Goal: Task Accomplishment & Management: Use online tool/utility

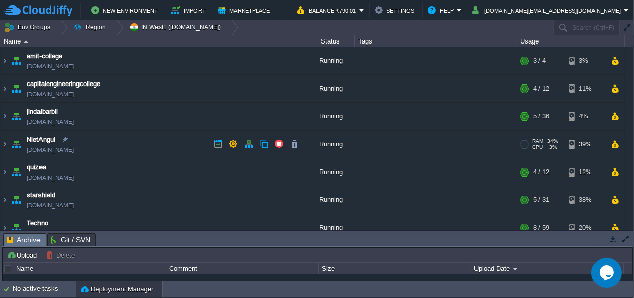
scroll to position [67, 0]
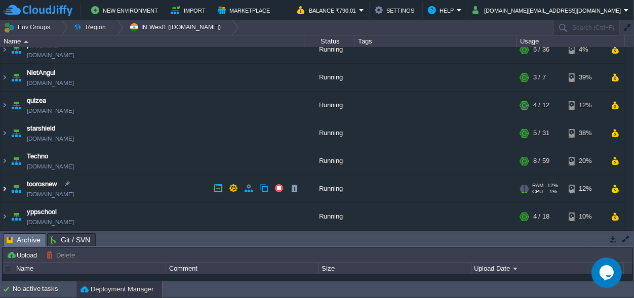
click at [4, 191] on img at bounding box center [5, 188] width 8 height 27
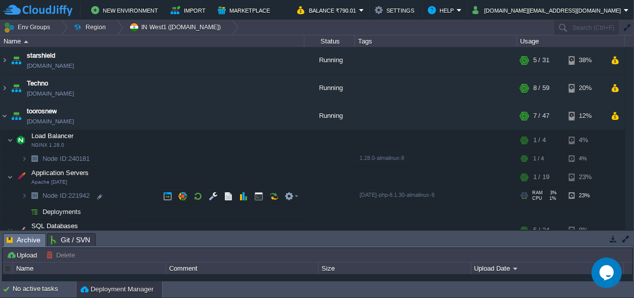
scroll to position [146, 0]
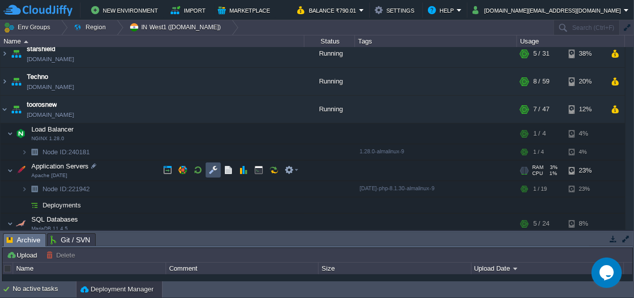
click at [210, 168] on button "button" at bounding box center [213, 170] width 9 height 9
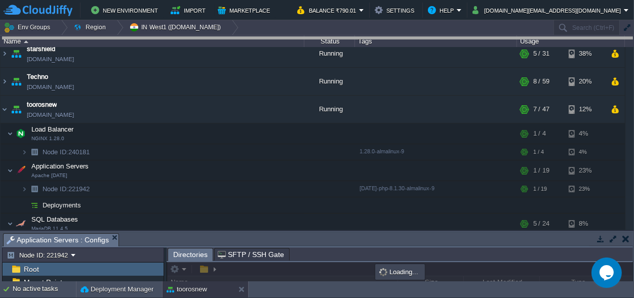
drag, startPoint x: 296, startPoint y: 242, endPoint x: 253, endPoint y: -40, distance: 285.0
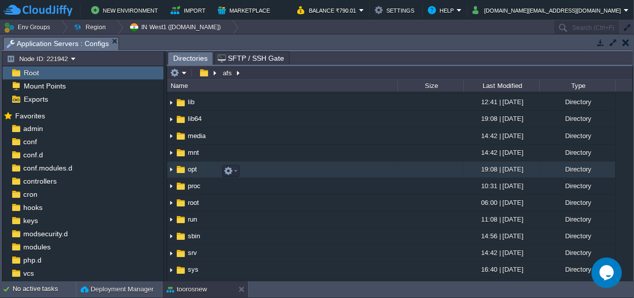
scroll to position [47, 0]
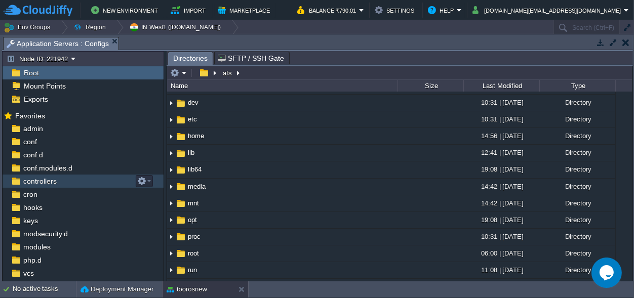
click at [55, 183] on span "controllers" at bounding box center [39, 181] width 37 height 9
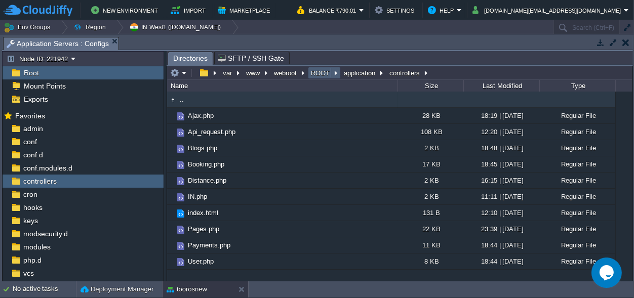
click at [317, 70] on button "ROOT" at bounding box center [321, 72] width 23 height 9
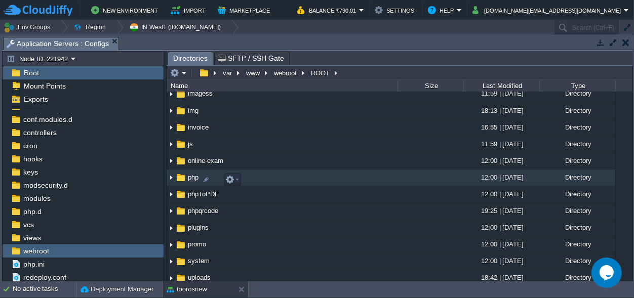
scroll to position [0, 0]
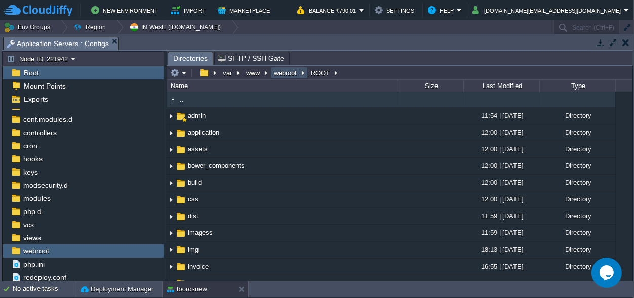
click at [287, 75] on button "webroot" at bounding box center [286, 72] width 27 height 9
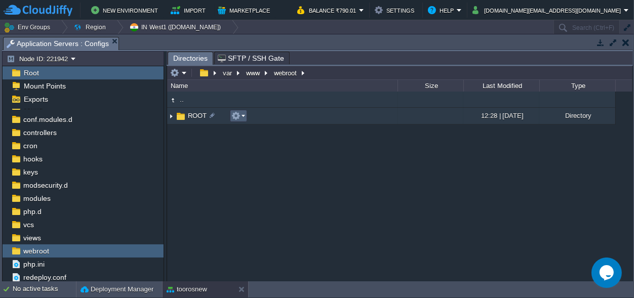
click at [241, 118] on em at bounding box center [239, 115] width 14 height 9
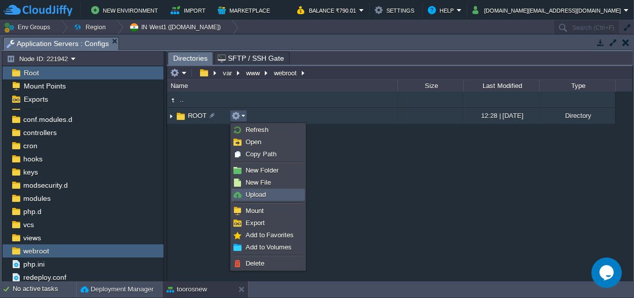
click at [261, 191] on link "Upload" at bounding box center [268, 195] width 72 height 11
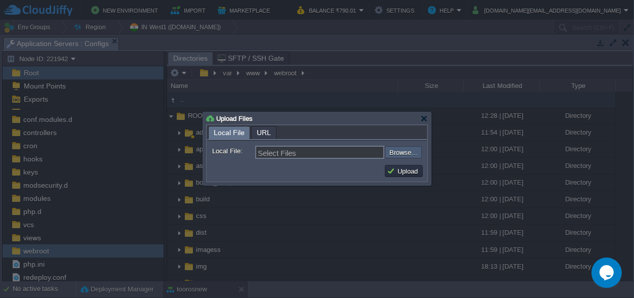
click at [401, 153] on input "file" at bounding box center [358, 152] width 128 height 12
type input "C:\fakepath\zip(1).php"
type input "zip(1).php"
click at [406, 175] on button "Upload" at bounding box center [404, 171] width 34 height 9
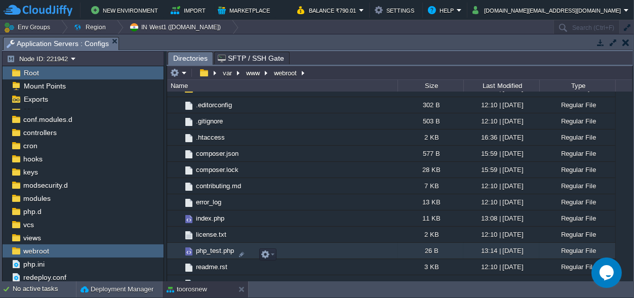
scroll to position [409, 0]
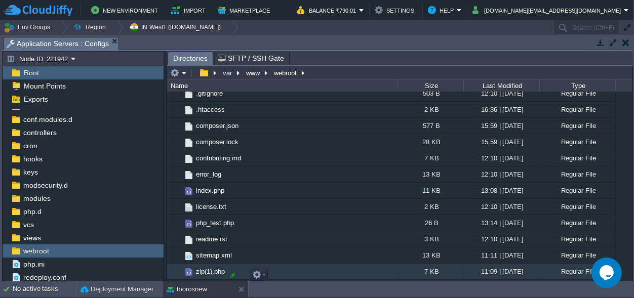
click at [232, 272] on div at bounding box center [233, 275] width 9 height 9
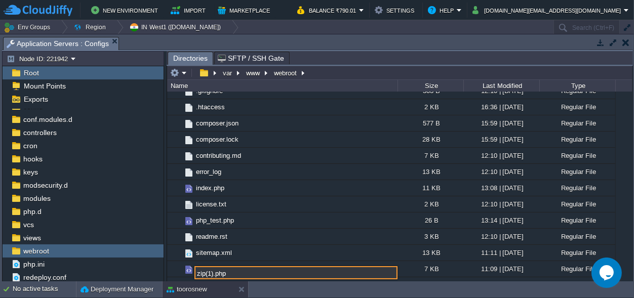
click at [214, 275] on input "zip(1).php" at bounding box center [296, 273] width 203 height 13
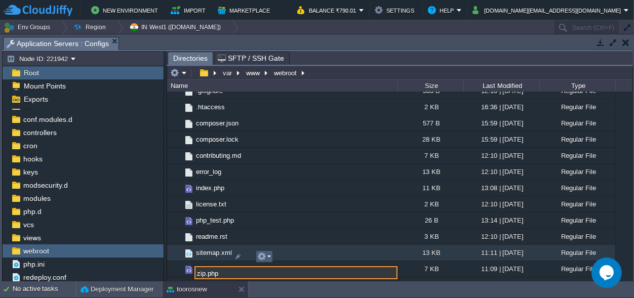
type input "zip.php"
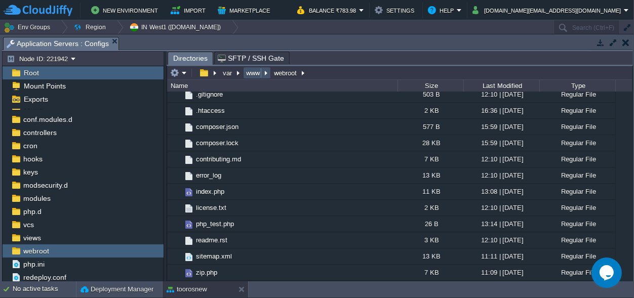
click at [253, 72] on button "www" at bounding box center [254, 72] width 18 height 9
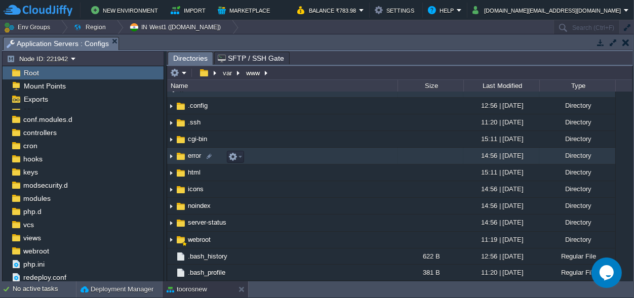
scroll to position [11, 0]
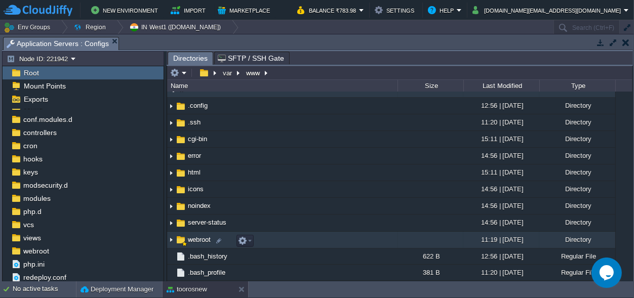
click at [194, 238] on span "webroot" at bounding box center [199, 240] width 26 height 9
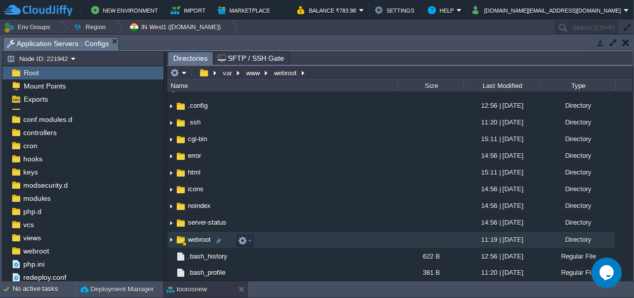
click at [194, 238] on span "webroot" at bounding box center [199, 240] width 26 height 9
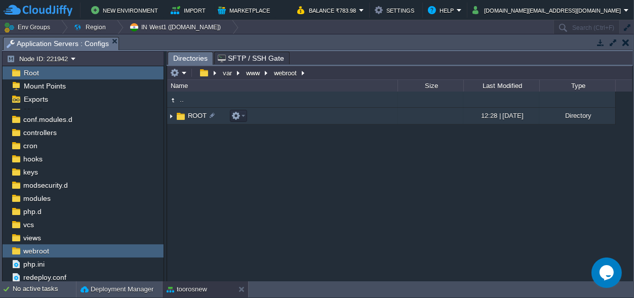
click at [187, 111] on td "ROOT" at bounding box center [282, 116] width 231 height 17
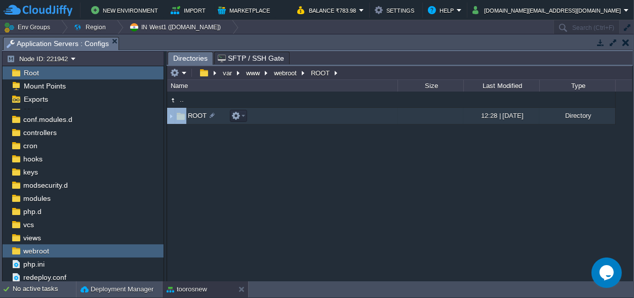
click at [187, 111] on td "ROOT" at bounding box center [282, 116] width 231 height 17
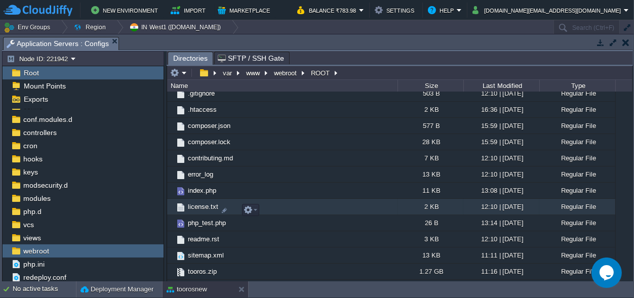
scroll to position [425, 0]
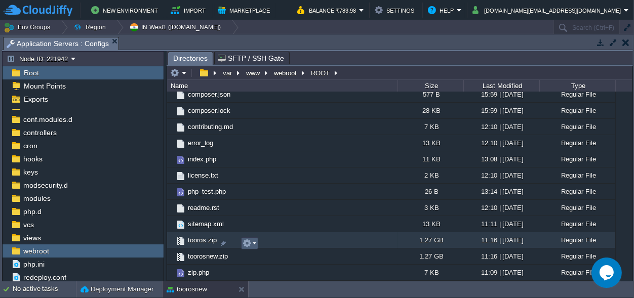
click at [252, 239] on em at bounding box center [250, 243] width 14 height 9
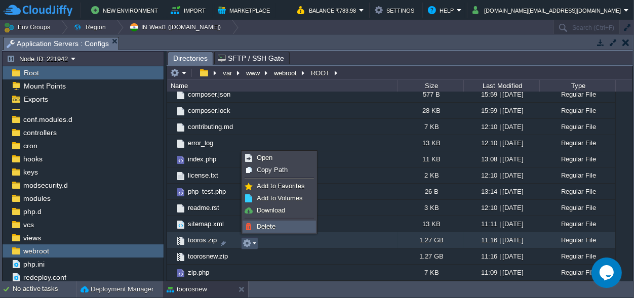
click at [265, 224] on span "Delete" at bounding box center [266, 227] width 19 height 8
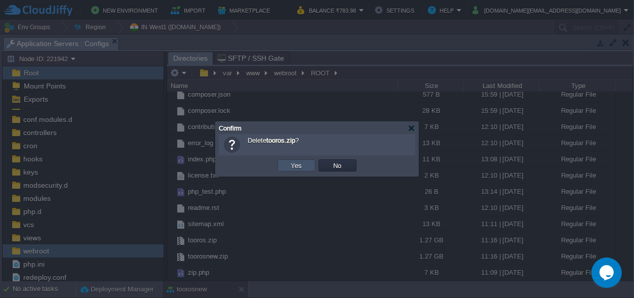
click at [296, 162] on button "Yes" at bounding box center [296, 165] width 17 height 9
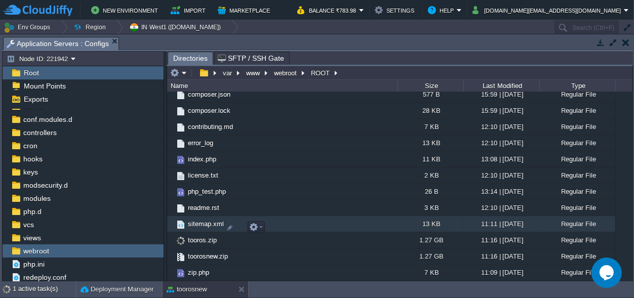
scroll to position [408, 0]
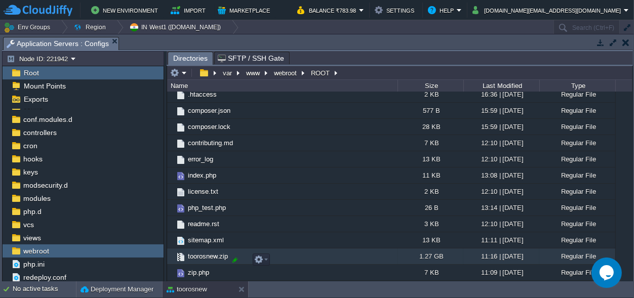
click at [232, 256] on div at bounding box center [235, 260] width 9 height 9
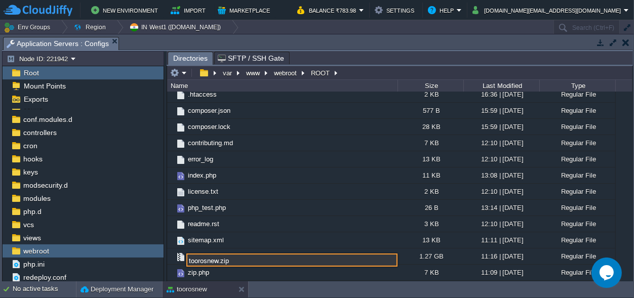
scroll to position [0, 0]
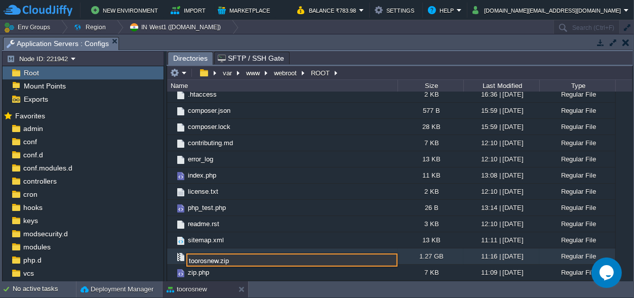
click at [421, 255] on div "1.27 GB" at bounding box center [431, 257] width 66 height 16
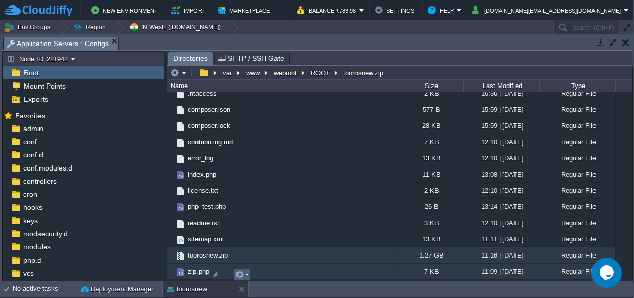
click at [248, 271] on em at bounding box center [242, 275] width 14 height 9
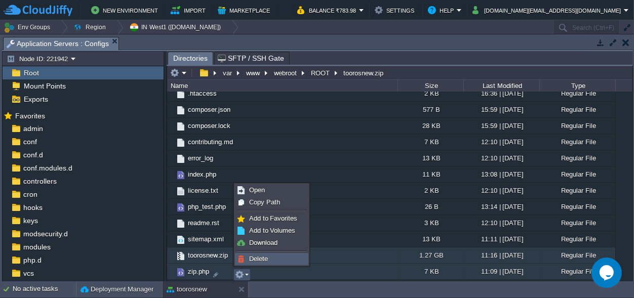
click at [265, 257] on span "Delete" at bounding box center [258, 259] width 19 height 8
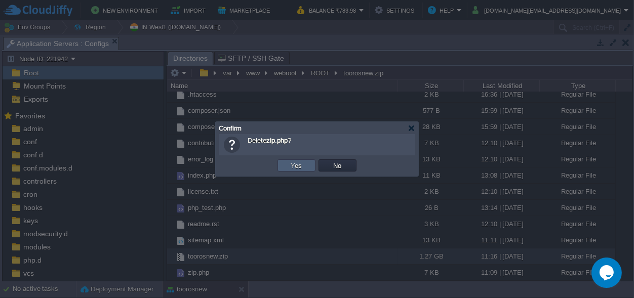
click at [304, 167] on button "Yes" at bounding box center [296, 165] width 17 height 9
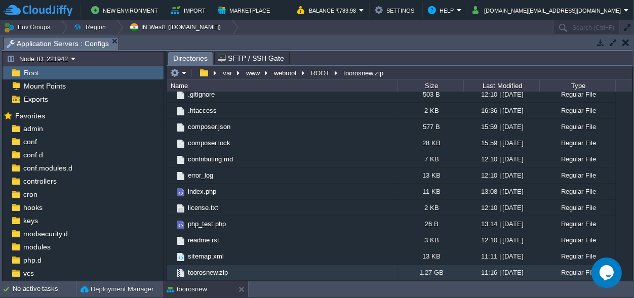
scroll to position [392, 0]
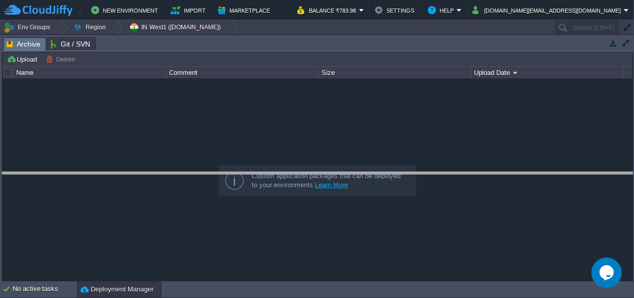
drag, startPoint x: 274, startPoint y: 44, endPoint x: 279, endPoint y: 231, distance: 187.0
click at [279, 233] on body "New Environment Import Marketplace Bonus ₹0.00 Upgrade Account Balance ₹783.98 …" at bounding box center [317, 149] width 634 height 298
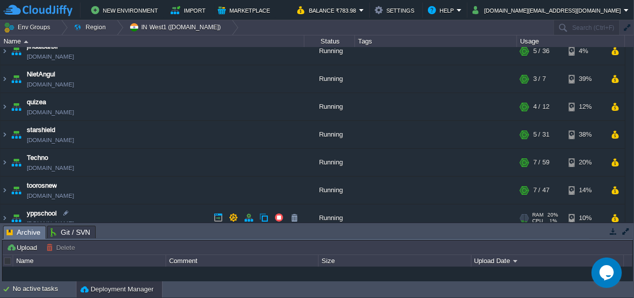
scroll to position [75, 0]
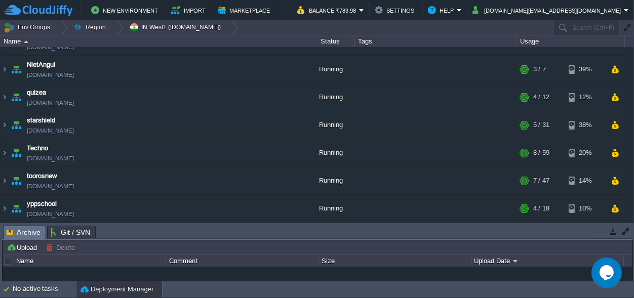
click at [0, 154] on table "amit-college amit-college.cloudjiffy.net Running + Add to Env Group RAM 30% CPU…" at bounding box center [313, 97] width 626 height 251
click at [5, 152] on img at bounding box center [5, 152] width 8 height 27
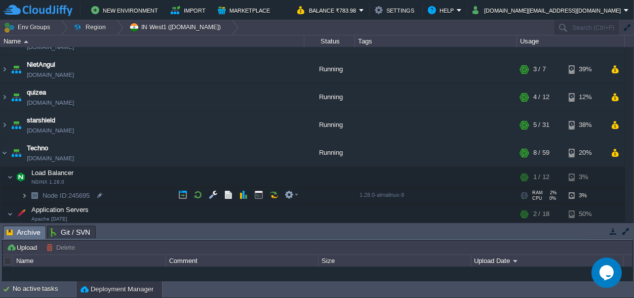
scroll to position [170, 0]
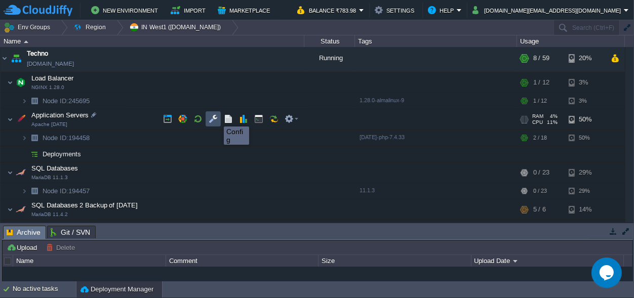
click at [216, 118] on button "button" at bounding box center [213, 119] width 9 height 9
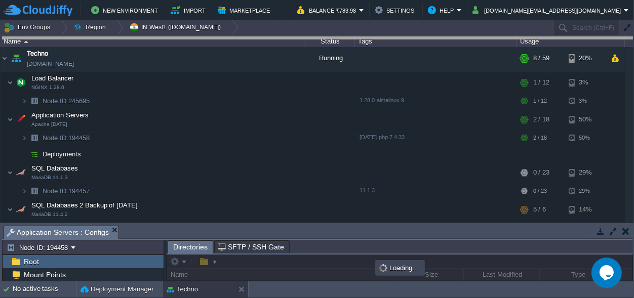
drag, startPoint x: 230, startPoint y: 231, endPoint x: 146, endPoint y: -40, distance: 283.4
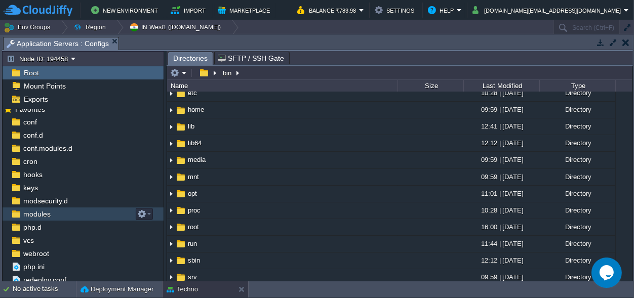
scroll to position [9, 0]
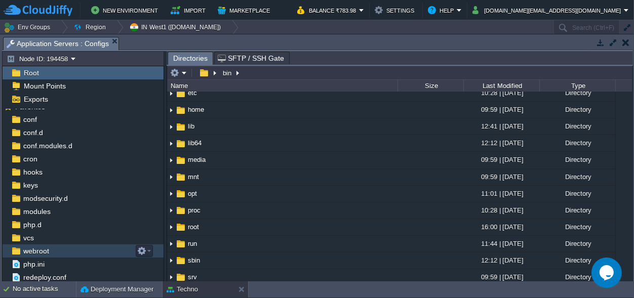
click at [44, 252] on span "webroot" at bounding box center [35, 251] width 29 height 9
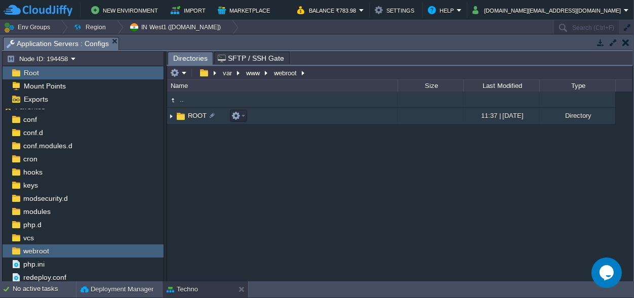
click at [193, 114] on span "ROOT" at bounding box center [197, 115] width 22 height 9
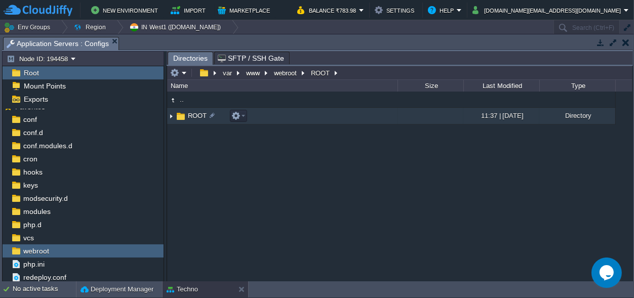
click at [193, 114] on span "ROOT" at bounding box center [197, 115] width 22 height 9
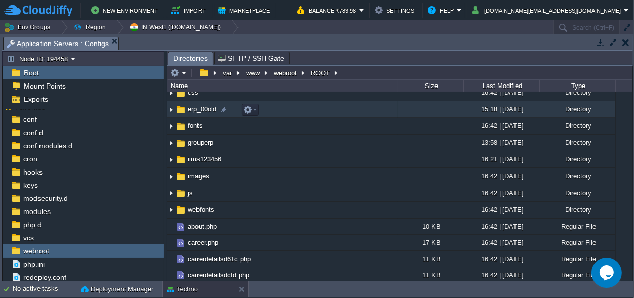
click at [196, 114] on span "erp_00old" at bounding box center [201, 109] width 31 height 9
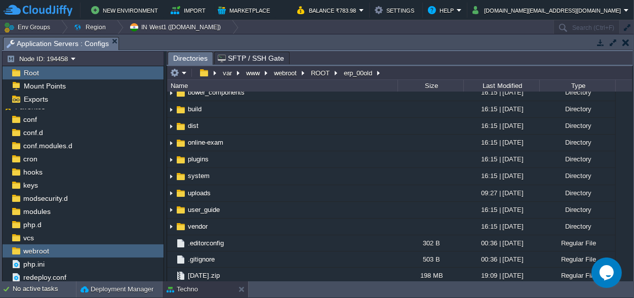
click at [193, 68] on td "application" at bounding box center [282, 59] width 231 height 17
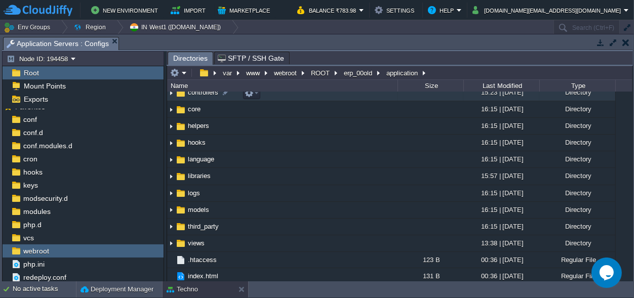
click at [198, 97] on span "controllers" at bounding box center [202, 92] width 33 height 9
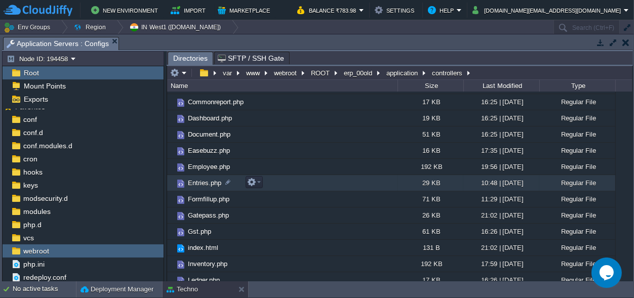
scroll to position [142, 0]
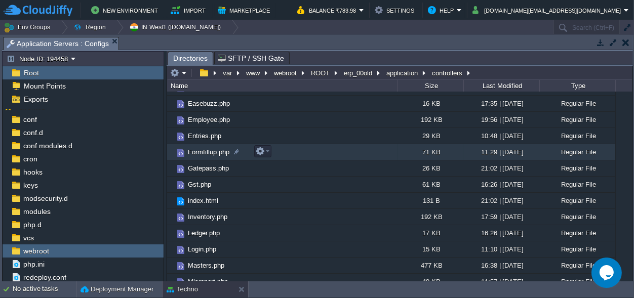
click at [204, 153] on span "Formfillup.php" at bounding box center [208, 152] width 45 height 9
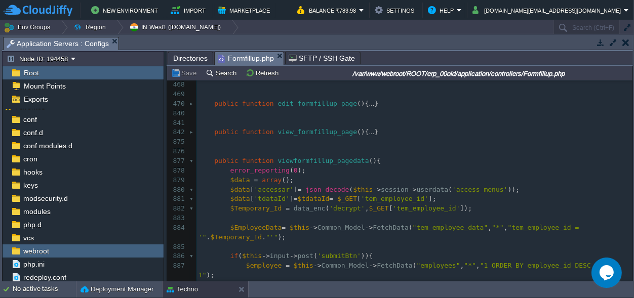
scroll to position [379, 0]
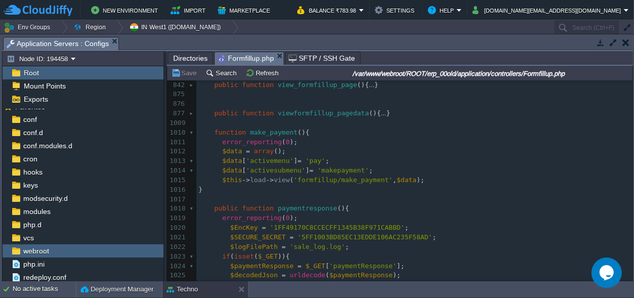
scroll to position [426, 0]
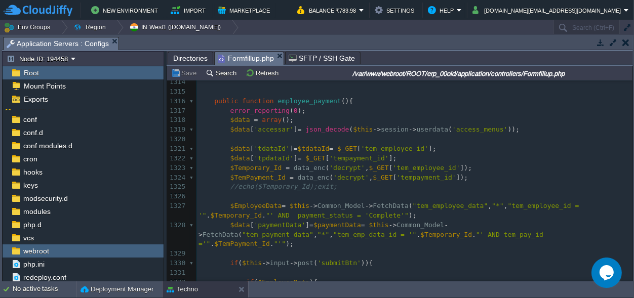
scroll to position [0, 0]
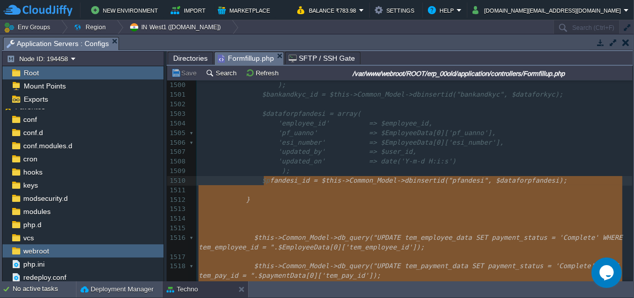
type textarea "-"
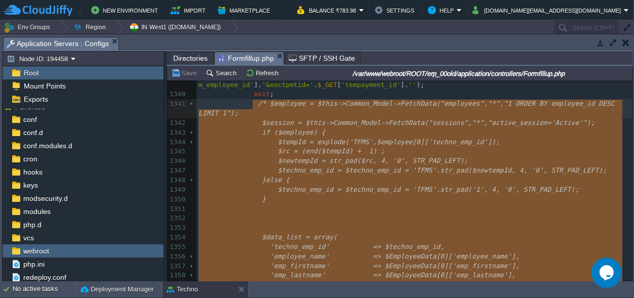
drag, startPoint x: 536, startPoint y: 198, endPoint x: 252, endPoint y: 101, distance: 299.3
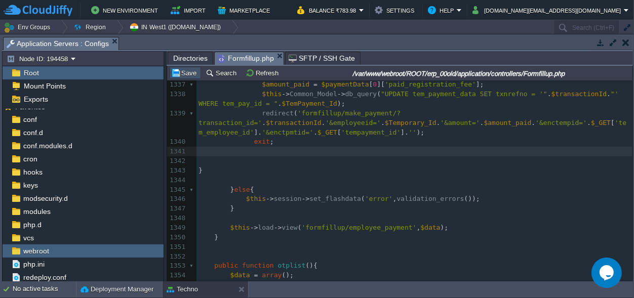
click at [188, 73] on button "Save" at bounding box center [185, 72] width 28 height 9
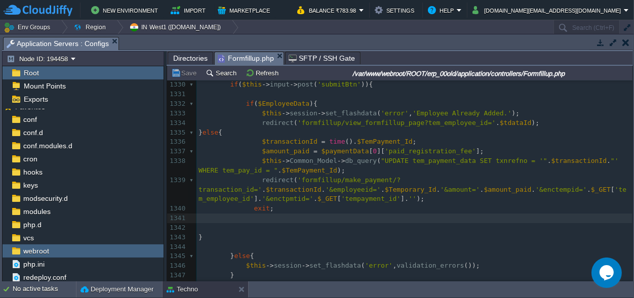
click at [381, 170] on div "xxxxxxxxxx 1317 error_reporting ( 0 ); 1318 $data = array (); 1319 $data [ 'acc…" at bounding box center [415, 171] width 436 height 487
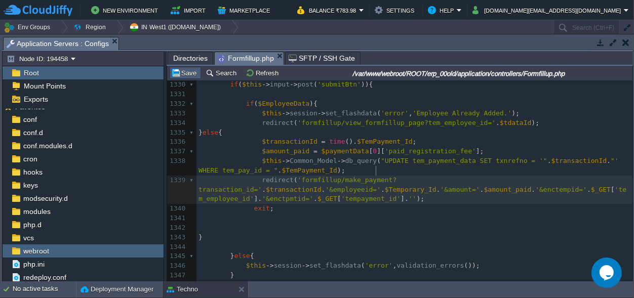
click at [188, 72] on button "Save" at bounding box center [185, 72] width 28 height 9
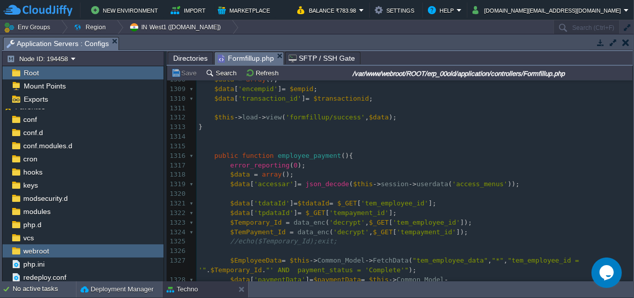
click at [177, 54] on span "Directories" at bounding box center [190, 58] width 34 height 12
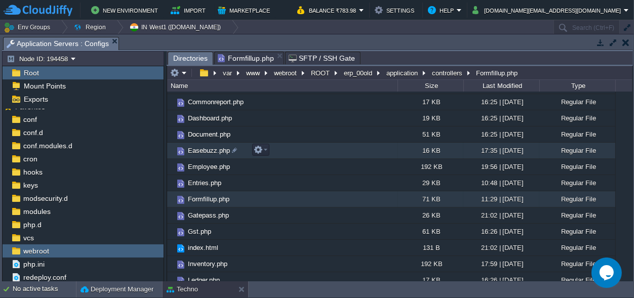
click at [211, 149] on span "Easebuzz.php" at bounding box center [208, 150] width 45 height 9
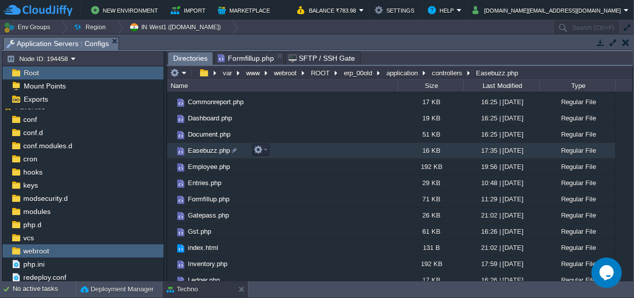
click at [211, 149] on span "Easebuzz.php" at bounding box center [208, 150] width 45 height 9
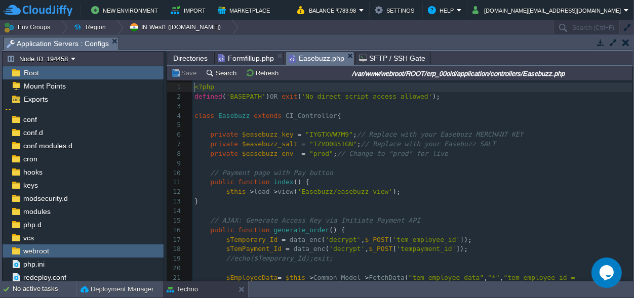
scroll to position [4, 0]
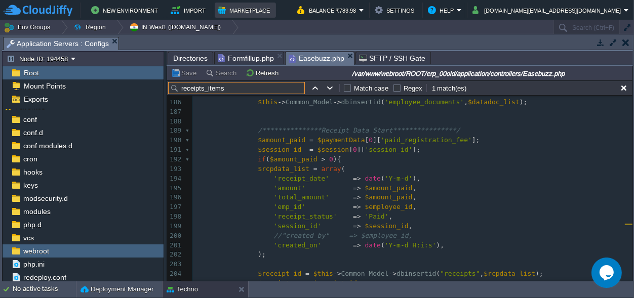
type input "receipts_items"
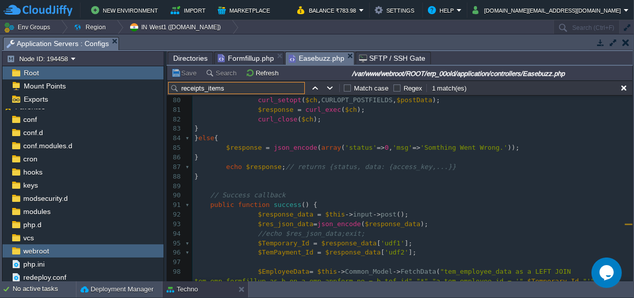
scroll to position [782, 0]
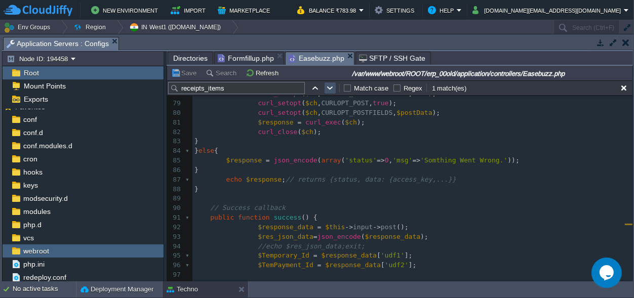
click at [332, 86] on button "button" at bounding box center [330, 88] width 9 height 9
type textarea "receipts_items"
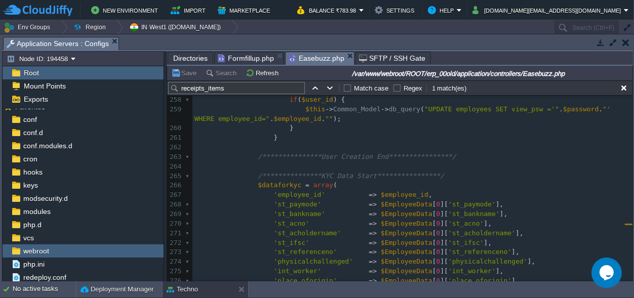
scroll to position [2487, 0]
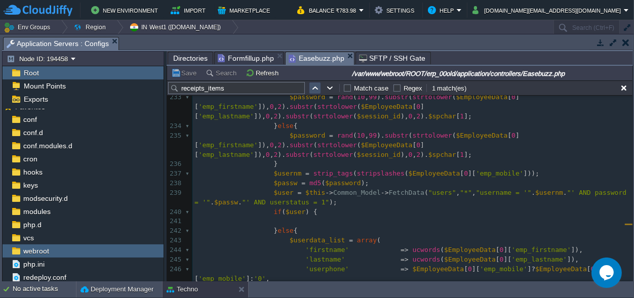
click at [311, 88] on button "button" at bounding box center [315, 88] width 9 height 9
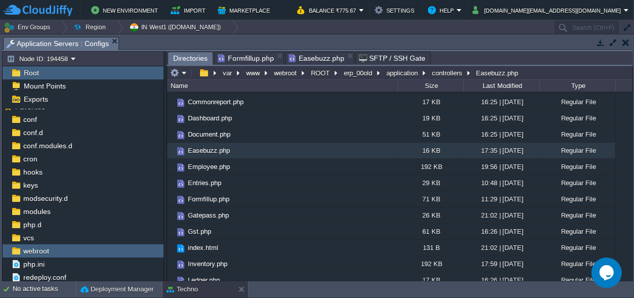
scroll to position [95, 0]
click at [186, 54] on span "Directories" at bounding box center [190, 58] width 34 height 13
click at [325, 70] on button "ROOT" at bounding box center [321, 72] width 23 height 9
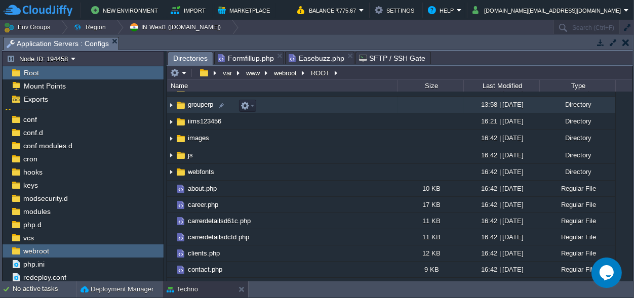
click at [199, 110] on td "grouperp" at bounding box center [282, 105] width 231 height 17
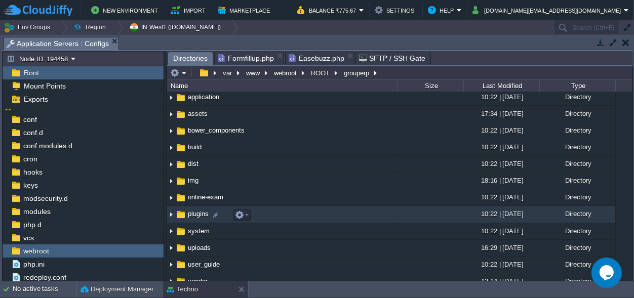
scroll to position [0, 0]
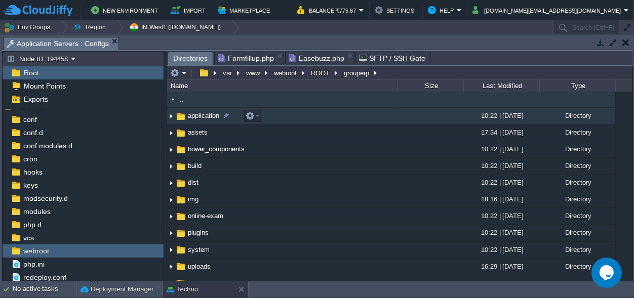
click at [201, 117] on span "application" at bounding box center [203, 115] width 34 height 9
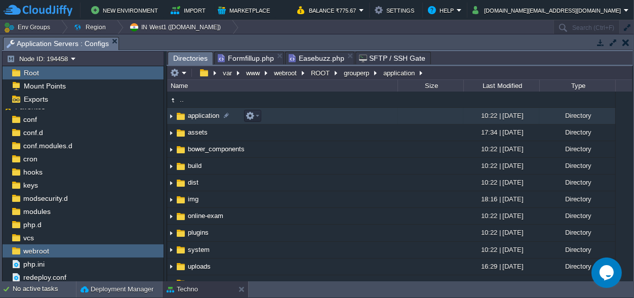
click at [201, 117] on span "application" at bounding box center [203, 115] width 34 height 9
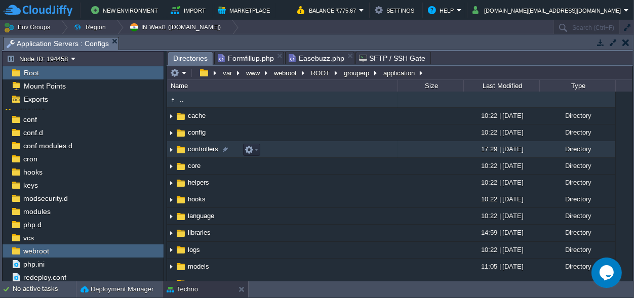
click at [197, 144] on td "controllers" at bounding box center [282, 149] width 231 height 17
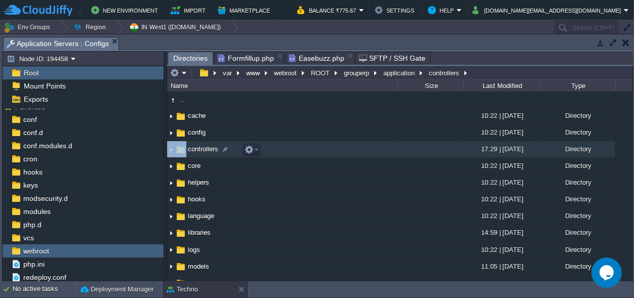
click at [197, 144] on td "controllers" at bounding box center [282, 149] width 231 height 17
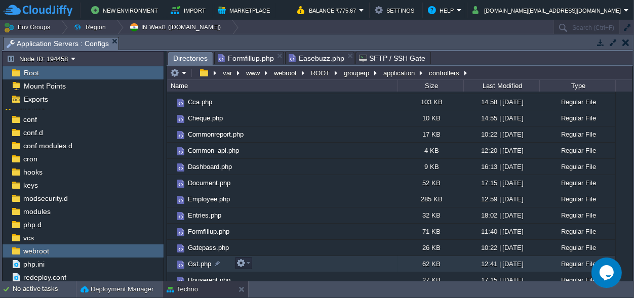
scroll to position [142, 0]
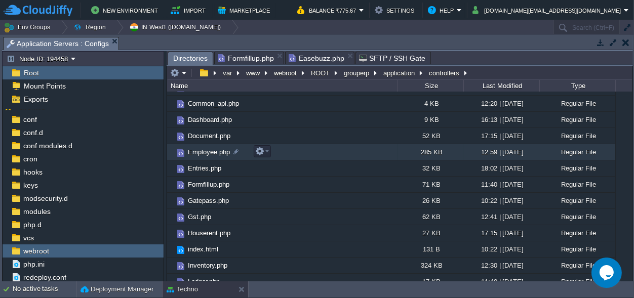
click at [204, 150] on span "Employee.php" at bounding box center [208, 152] width 45 height 9
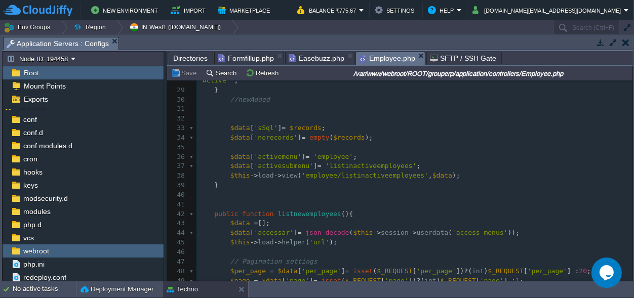
scroll to position [237, 0]
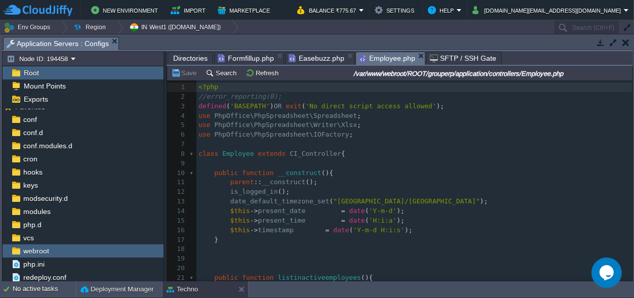
click at [426, 231] on pre "$this -> timestamp = date ( 'Y-m-d H:i:s' );" at bounding box center [415, 231] width 436 height 10
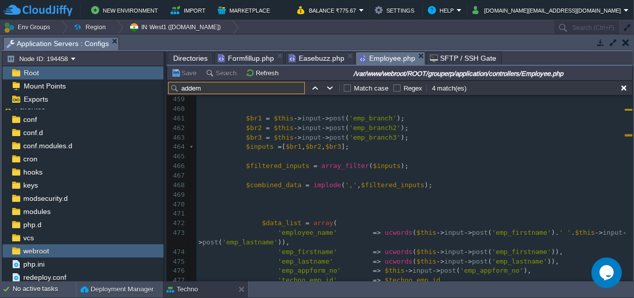
type input "addem"
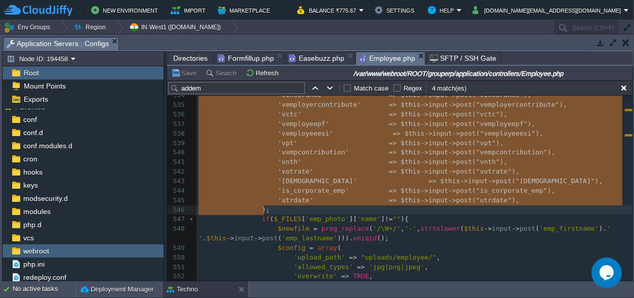
drag, startPoint x: 254, startPoint y: 212, endPoint x: 343, endPoint y: 208, distance: 88.8
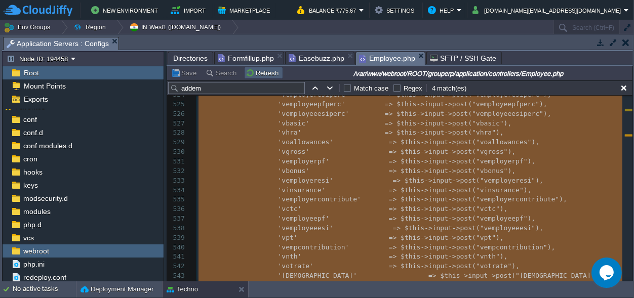
type textarea "-"
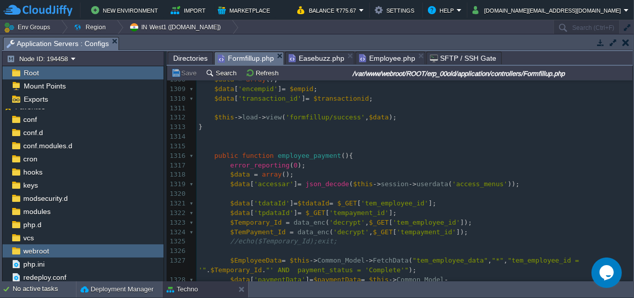
click at [239, 56] on span "Formfillup.php" at bounding box center [246, 58] width 56 height 13
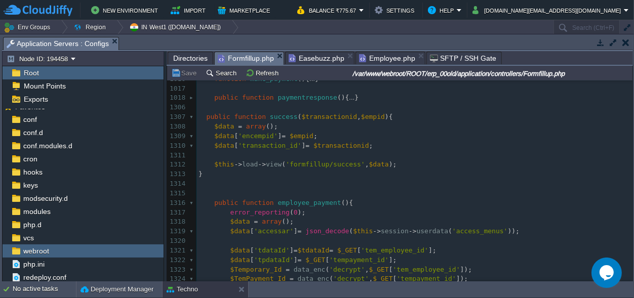
click at [312, 57] on span "Easebuzz.php" at bounding box center [317, 58] width 56 height 12
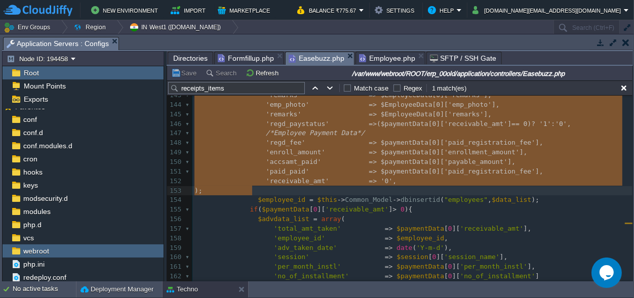
drag, startPoint x: 251, startPoint y: 210, endPoint x: 258, endPoint y: 193, distance: 19.1
type textarea "$data_list = array( 'techno_emp_id' => $techno_emp_id, 'employee_name' => $Empl…"
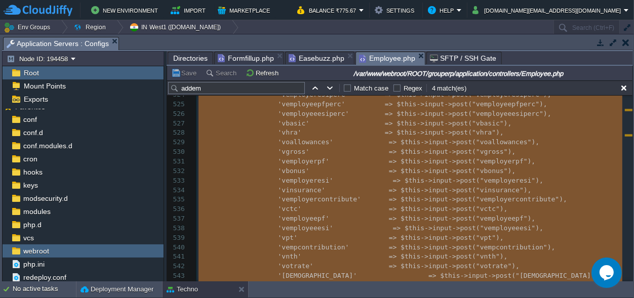
click at [382, 60] on span "Employee.php" at bounding box center [387, 58] width 56 height 13
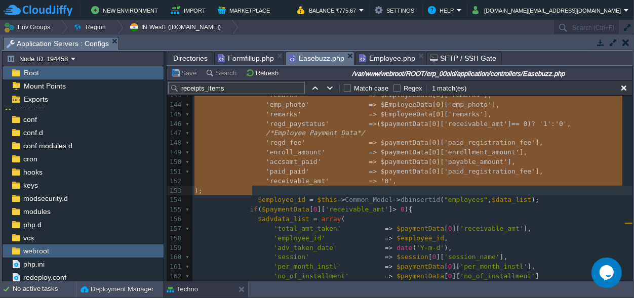
click at [304, 59] on span "Easebuzz.php" at bounding box center [317, 58] width 56 height 13
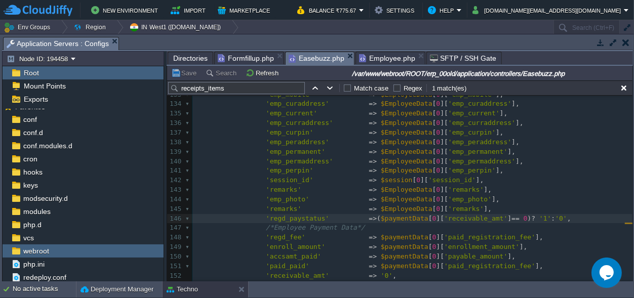
click at [293, 24] on td "Env Groups Region IN West1 (cloudjiffy.net)" at bounding box center [276, 27] width 553 height 15
click at [256, 255] on body "New Environment Import Marketplace Bonus ₹0.00 Upgrade Account Balance ₹775.67 …" at bounding box center [317, 149] width 634 height 298
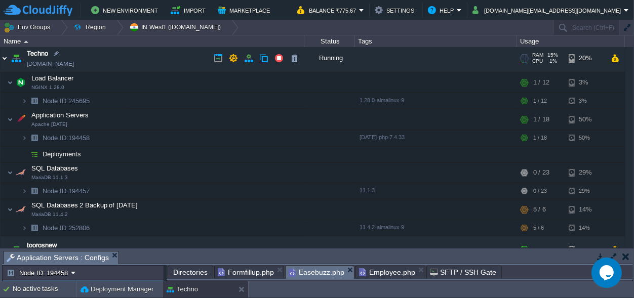
click at [6, 58] on img at bounding box center [5, 58] width 8 height 27
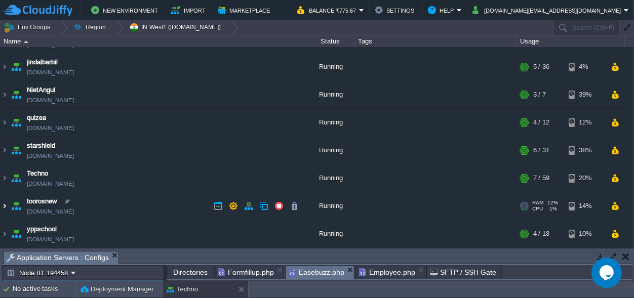
click at [3, 207] on img at bounding box center [5, 206] width 8 height 27
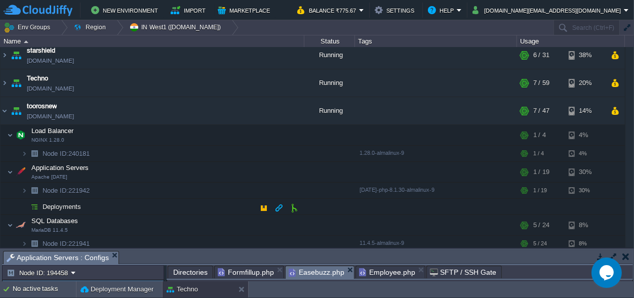
scroll to position [144, 0]
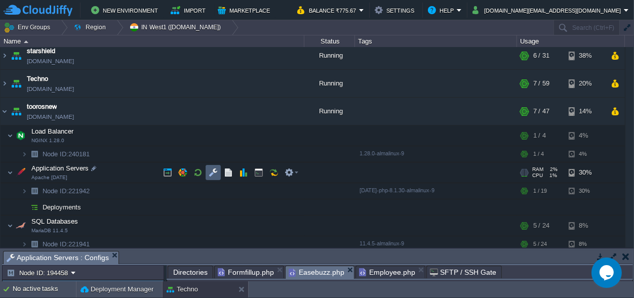
click at [215, 170] on button "button" at bounding box center [213, 172] width 9 height 9
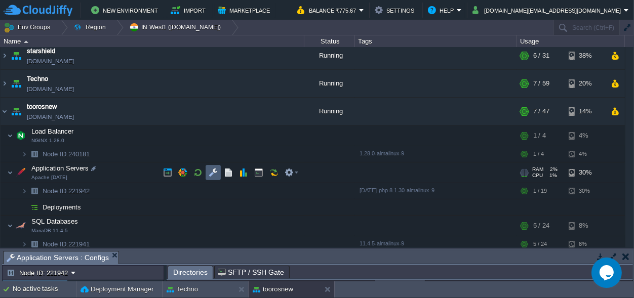
scroll to position [5, 0]
drag, startPoint x: 297, startPoint y: 256, endPoint x: 323, endPoint y: -40, distance: 297.0
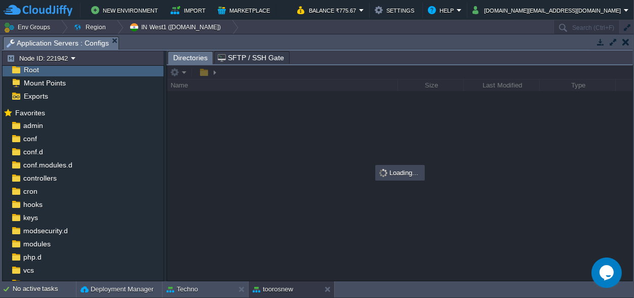
scroll to position [3, 0]
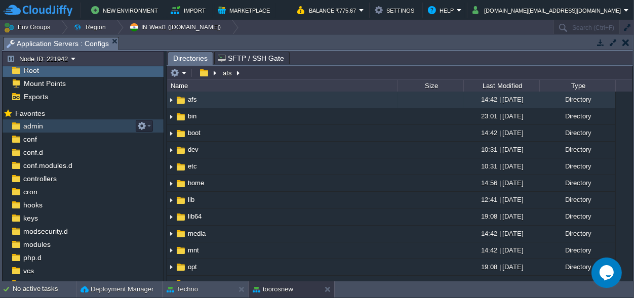
click at [37, 124] on span "admin" at bounding box center [32, 126] width 23 height 9
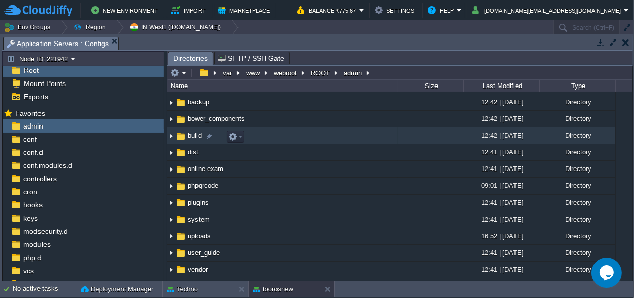
scroll to position [0, 0]
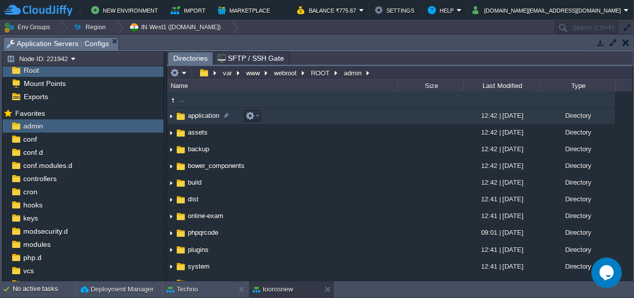
click at [209, 115] on span "application" at bounding box center [203, 115] width 34 height 9
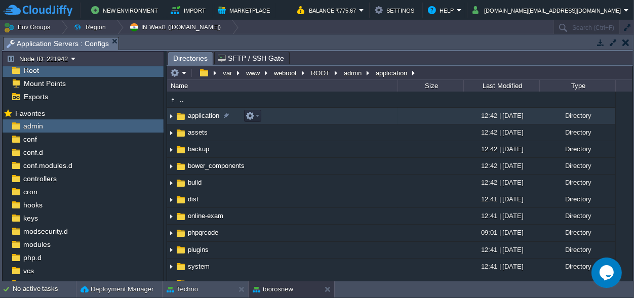
click at [209, 115] on span "application" at bounding box center [203, 115] width 34 height 9
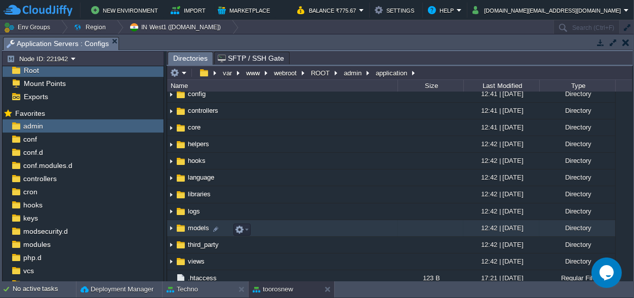
scroll to position [47, 0]
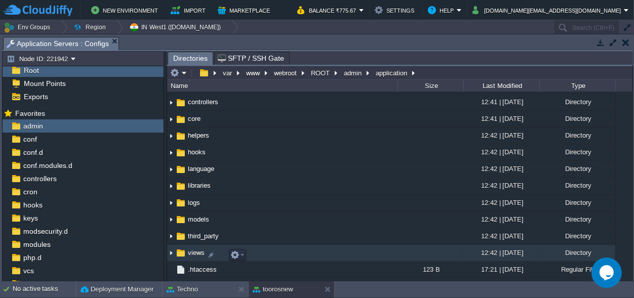
click at [193, 252] on span "views" at bounding box center [196, 253] width 20 height 9
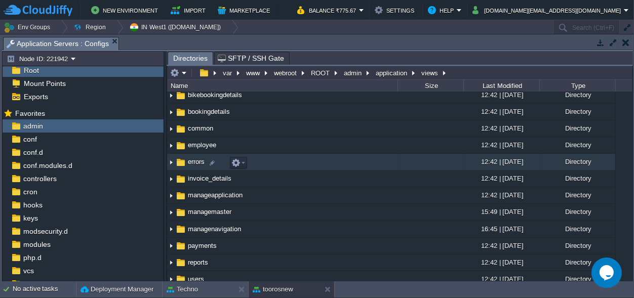
scroll to position [0, 0]
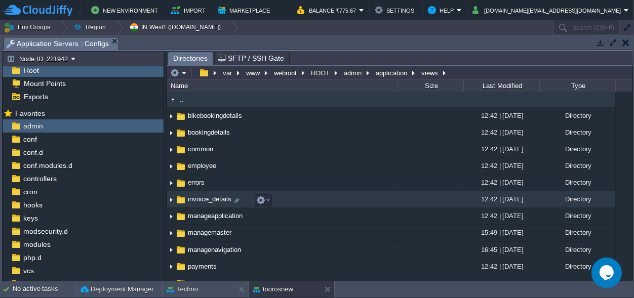
click at [208, 200] on span "invoice_details" at bounding box center [209, 199] width 47 height 9
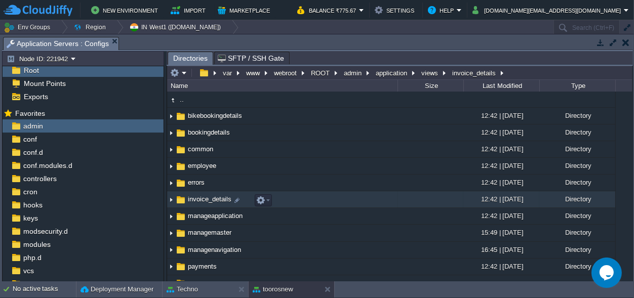
click at [208, 200] on span "invoice_details" at bounding box center [209, 199] width 47 height 9
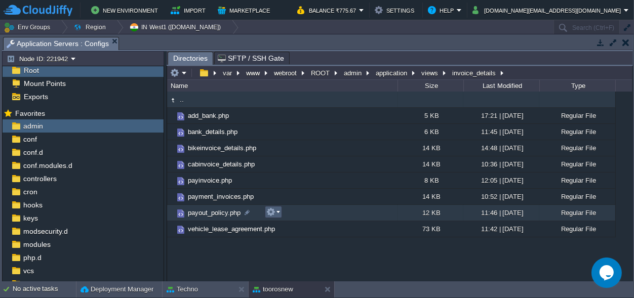
click at [270, 209] on button "button" at bounding box center [271, 212] width 9 height 9
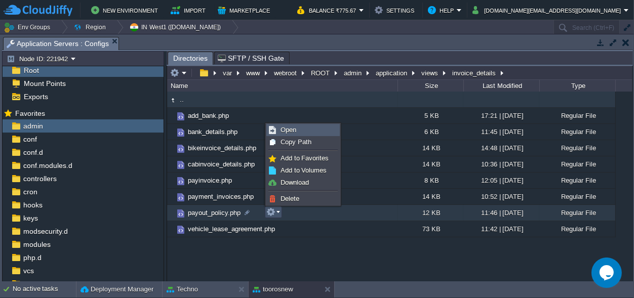
click at [290, 127] on span "Open" at bounding box center [289, 130] width 16 height 8
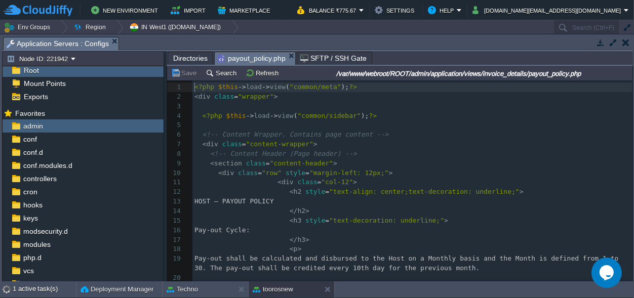
scroll to position [4, 0]
click at [365, 182] on pre "< div class = "col-12" >" at bounding box center [413, 183] width 440 height 10
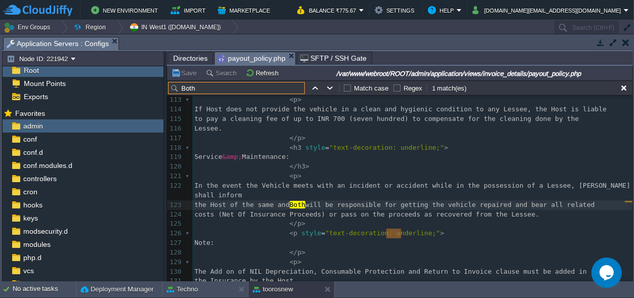
scroll to position [1244, 0]
type input "Both"
type textarea "Both"
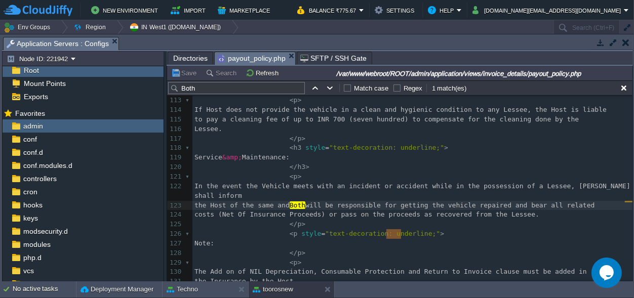
type textarea "Both"
paste textarea
click at [184, 75] on button "Save" at bounding box center [185, 72] width 28 height 9
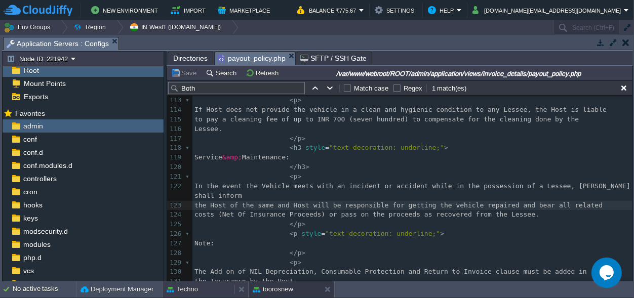
click at [198, 287] on div "Techno" at bounding box center [199, 290] width 72 height 16
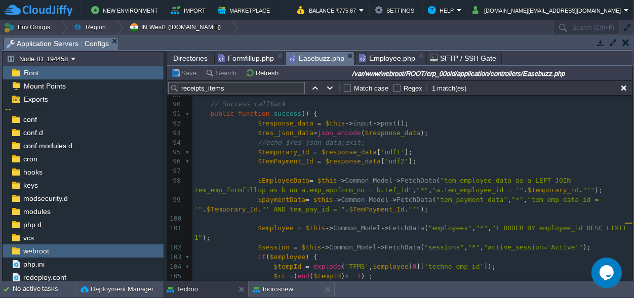
scroll to position [899, 0]
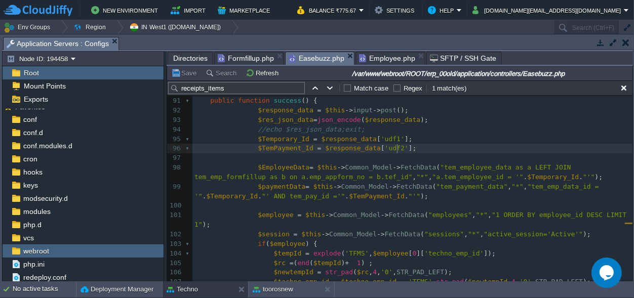
click at [399, 149] on div "x 'regd_paystatus' => ( $paymentData [ 0 ][ 'receivable_amt' ] == 0 ) ? '1' : '…" at bounding box center [413, 182] width 440 height 401
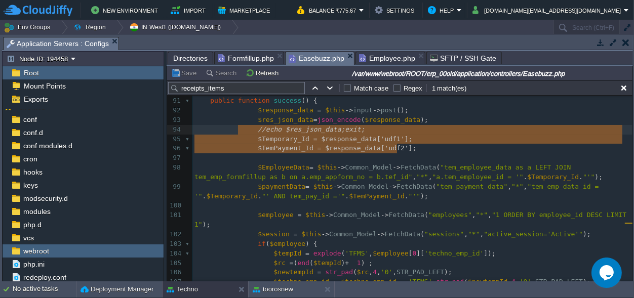
type textarea "$TemPayment_Id = $response_data['udf2'];"
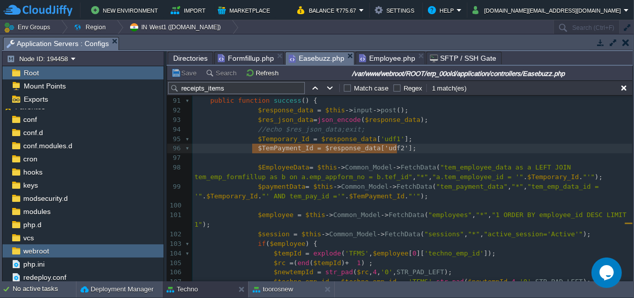
drag, startPoint x: 399, startPoint y: 149, endPoint x: 251, endPoint y: 150, distance: 147.5
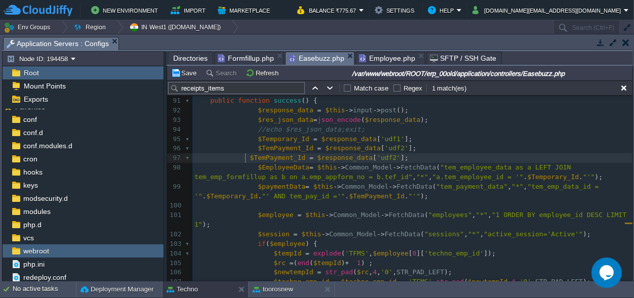
scroll to position [0, 0]
click at [406, 157] on pre "$TemPayment_Id = $response_data [ 'udf2' ];" at bounding box center [413, 159] width 440 height 10
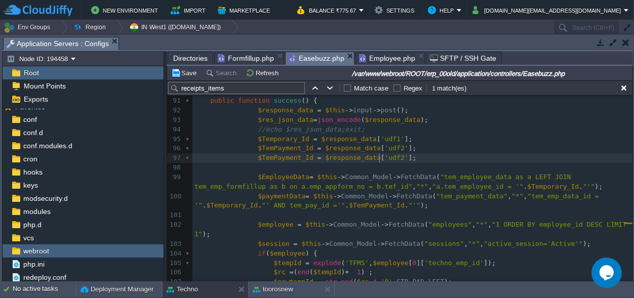
click at [385, 157] on span "'udf2'" at bounding box center [397, 158] width 24 height 8
type textarea "udf2"
type textarea "TemPayment_Id"
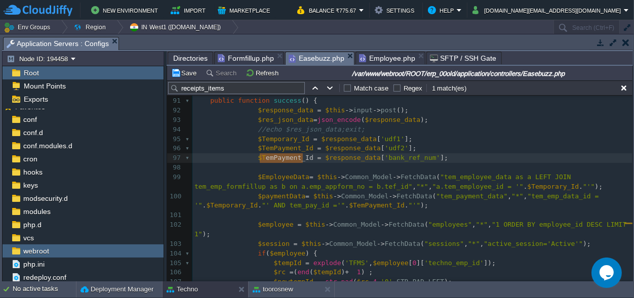
scroll to position [0, 47]
drag, startPoint x: 304, startPoint y: 157, endPoint x: 257, endPoint y: 157, distance: 46.6
paste textarea
click at [272, 157] on div "xxxxxxxxxx 'regd_paystatus' => ( $paymentData [ 0 ][ 'receivable_amt' ] == 0 ) …" at bounding box center [413, 187] width 440 height 410
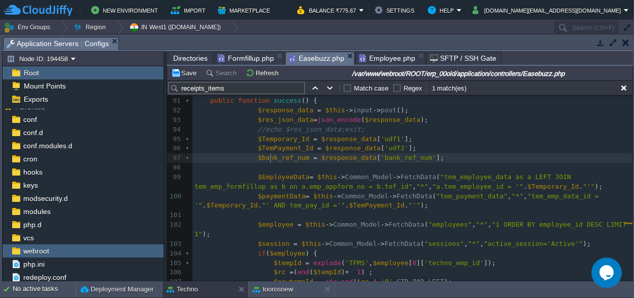
type textarea "$bank_ref_num"
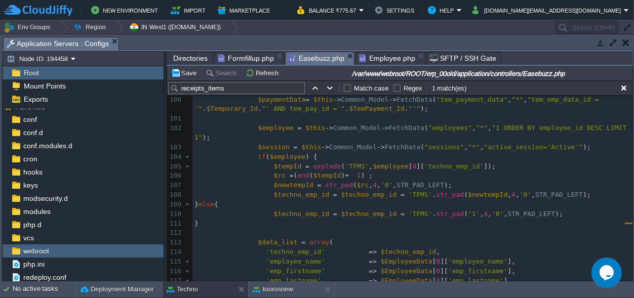
scroll to position [1042, 0]
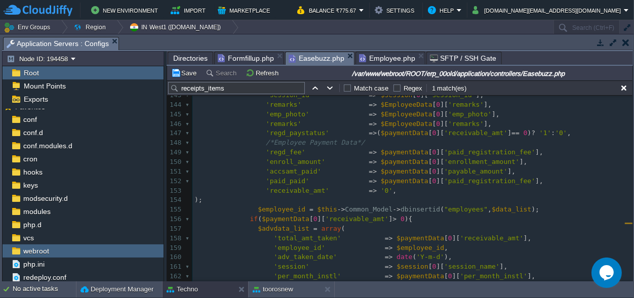
click at [523, 184] on pre "'paid_paid' => $paymentData [ 0 ][ 'paid_registration_fee' ]," at bounding box center [413, 182] width 440 height 10
click at [394, 193] on pre "'receivable_amt' => '0' ," at bounding box center [413, 191] width 440 height 10
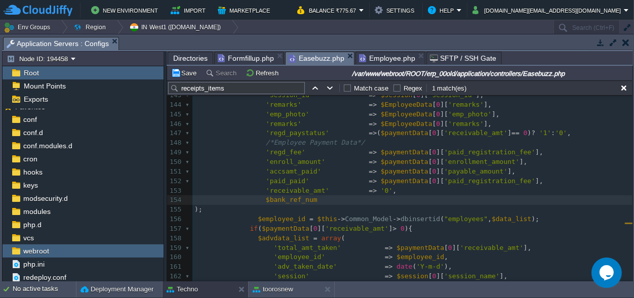
click at [258, 201] on span at bounding box center [230, 200] width 71 height 8
type textarea "=>"
click at [274, 202] on span at bounding box center [282, 201] width 16 height 10
type textarea "''"
click at [264, 200] on div "xxxxxxxxxx $bank_ref_num = $response_data [ 'bank_ref_num' ]; 128 'emp_jobtype'…" at bounding box center [413, 176] width 440 height 459
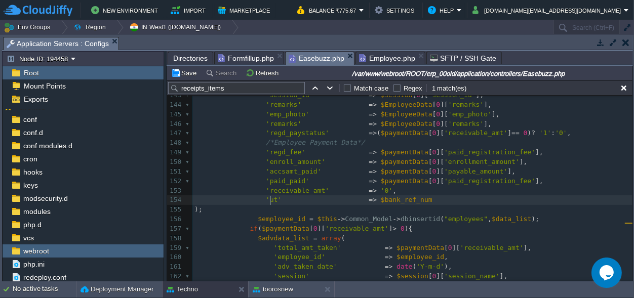
type textarea "utr"
click at [419, 201] on pre "'utr' => $bank_ref_num" at bounding box center [413, 201] width 440 height 10
type textarea "'utr' => $bank_ref_num,"
drag, startPoint x: 427, startPoint y: 202, endPoint x: 259, endPoint y: 198, distance: 167.8
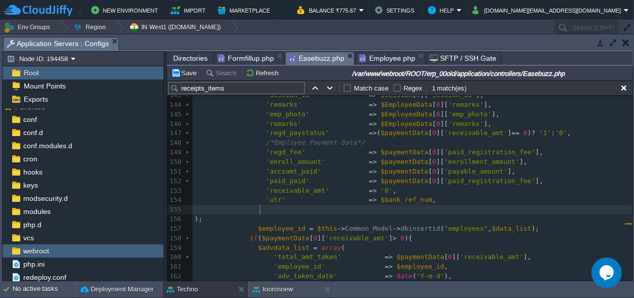
paste textarea "$bank_ref_num"
click at [407, 207] on span "$bank_ref_num" at bounding box center [407, 210] width 52 height 8
type textarea "date()"
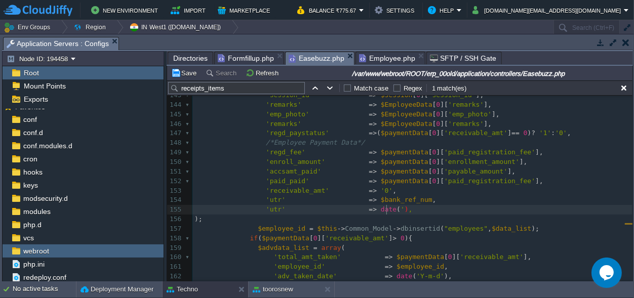
type textarea "''"
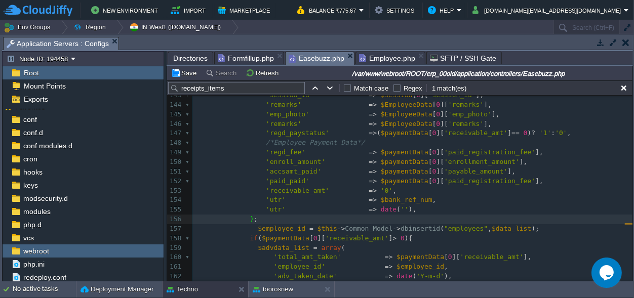
click at [402, 211] on pre "'utr' => date ( '' )," at bounding box center [413, 210] width 440 height 10
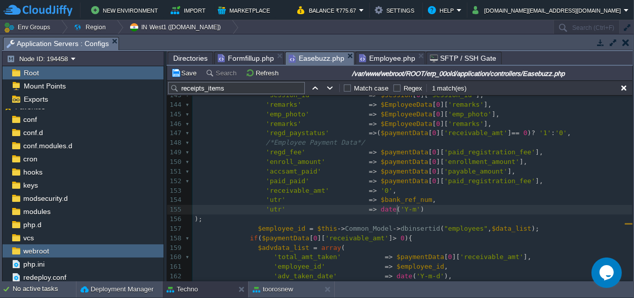
scroll to position [0, 11]
type textarea "Y-m-d"
click at [267, 202] on span "'utr'" at bounding box center [276, 200] width 20 height 8
type textarea "utr"
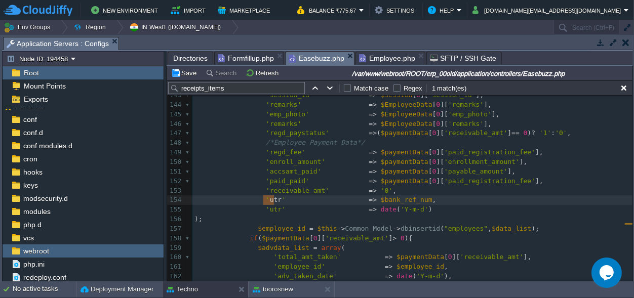
scroll to position [0, 11]
paste textarea
click at [271, 213] on span "'utr'" at bounding box center [276, 210] width 20 height 8
type textarea "utr"
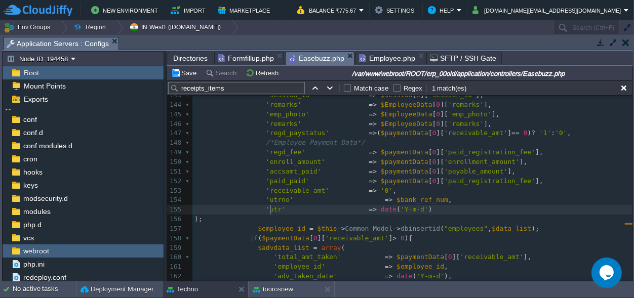
scroll to position [0, 11]
paste textarea
click at [369, 199] on span at bounding box center [377, 201] width 16 height 10
click at [369, 209] on span at bounding box center [377, 210] width 16 height 10
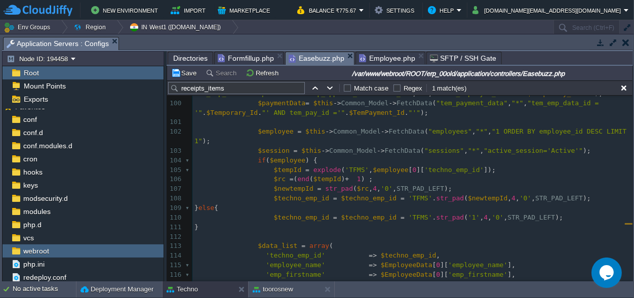
scroll to position [947, 0]
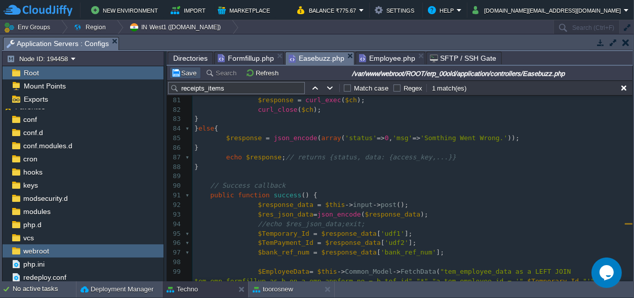
click at [187, 75] on button "Save" at bounding box center [185, 72] width 28 height 9
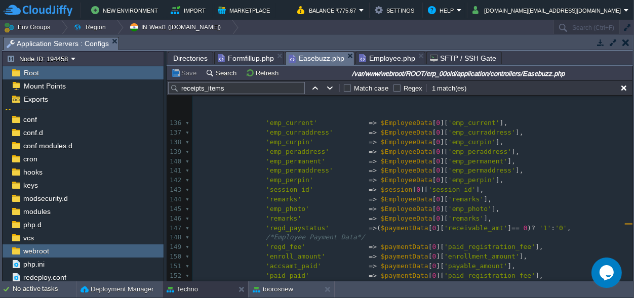
scroll to position [1326, 0]
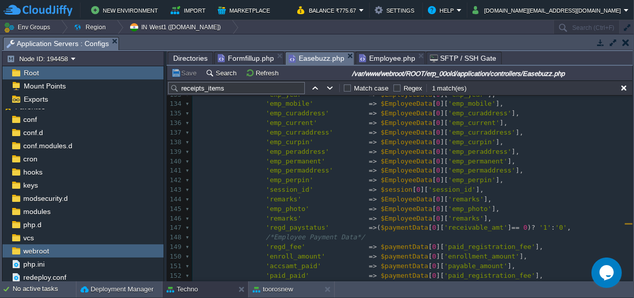
click at [234, 54] on span "Formfillup.php" at bounding box center [246, 58] width 56 height 12
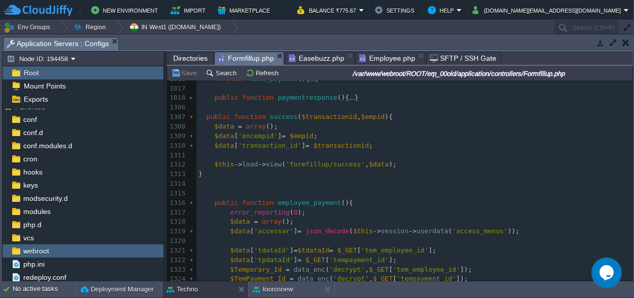
scroll to position [5415, 0]
click at [380, 54] on span "Employee.php" at bounding box center [387, 58] width 56 height 12
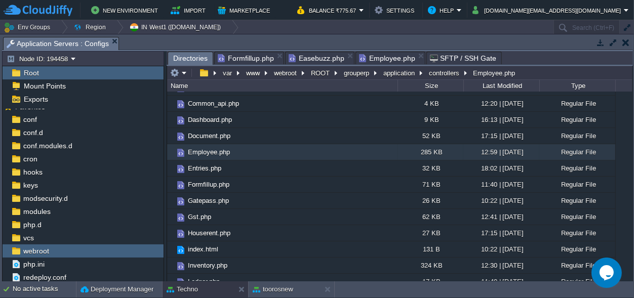
click at [181, 55] on span "Directories" at bounding box center [190, 58] width 34 height 13
click at [321, 70] on button "ROOT" at bounding box center [321, 72] width 23 height 9
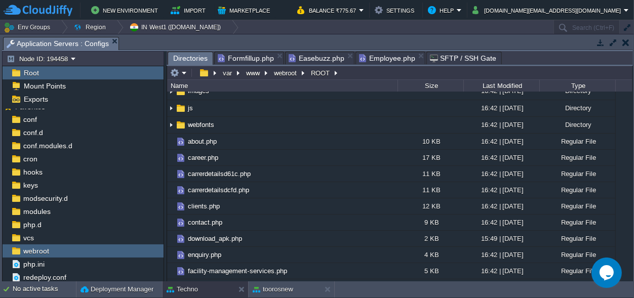
click at [204, 28] on span "erp_00old" at bounding box center [201, 24] width 31 height 9
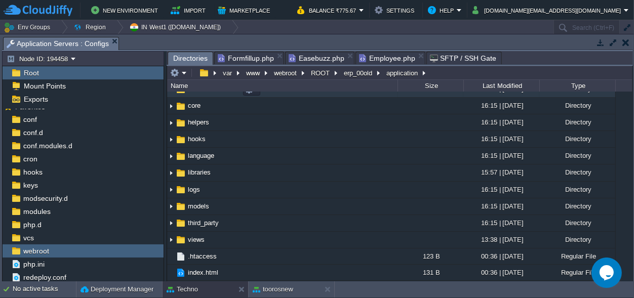
click at [205, 93] on span "controllers" at bounding box center [202, 89] width 33 height 9
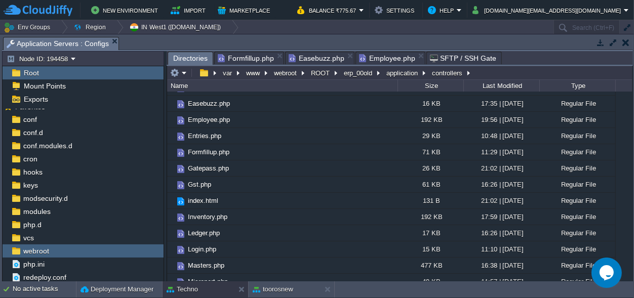
scroll to position [47, 0]
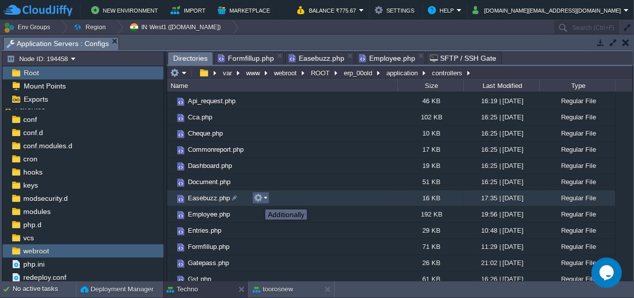
click at [260, 199] on button "button" at bounding box center [258, 198] width 9 height 9
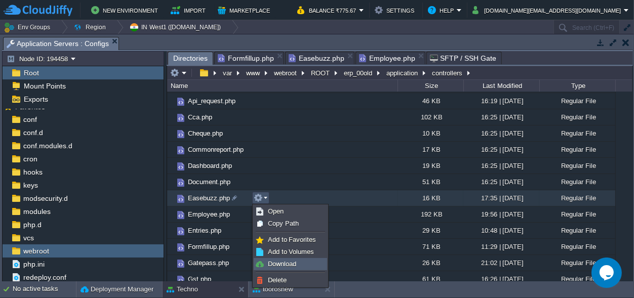
click at [287, 260] on span "Download" at bounding box center [282, 264] width 28 height 8
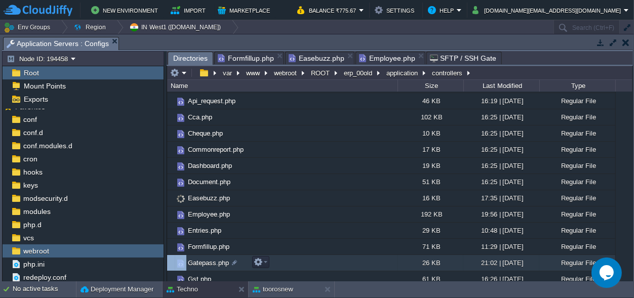
click at [287, 260] on td "Gatepass.php" at bounding box center [282, 263] width 231 height 16
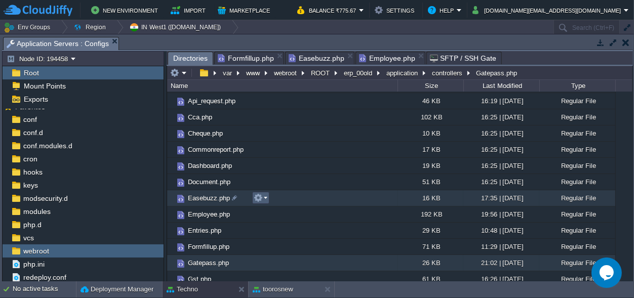
click at [256, 198] on button "button" at bounding box center [258, 198] width 9 height 9
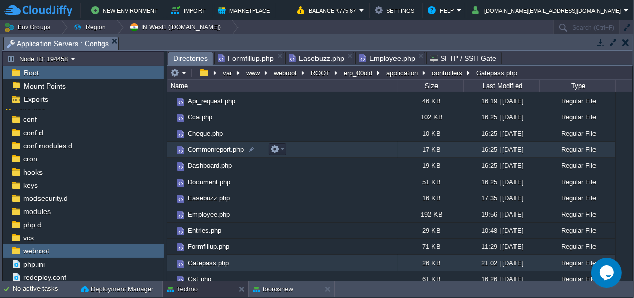
click at [334, 151] on td "Commonreport.php" at bounding box center [282, 150] width 231 height 16
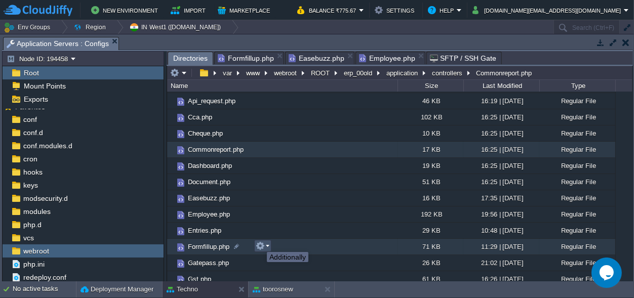
click at [259, 243] on button "button" at bounding box center [260, 246] width 9 height 9
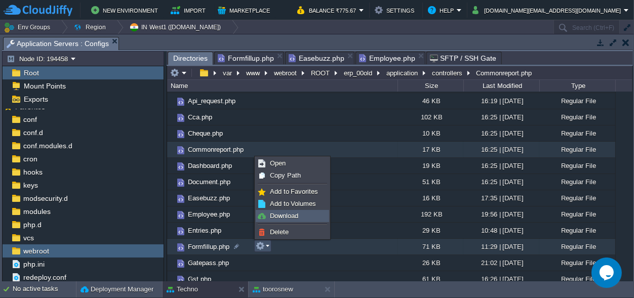
click at [298, 212] on link "Download" at bounding box center [292, 216] width 72 height 11
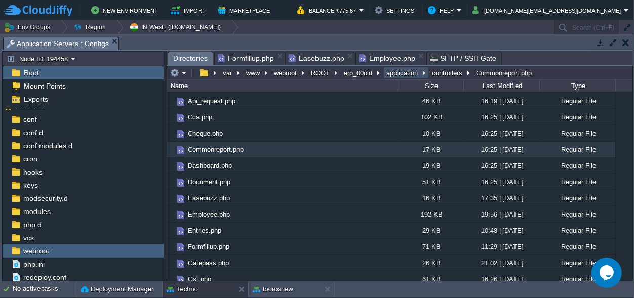
click at [402, 71] on button "application" at bounding box center [402, 72] width 35 height 9
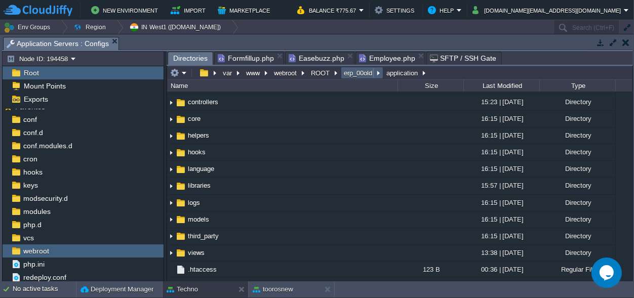
click at [351, 69] on button "erp_00old" at bounding box center [359, 72] width 32 height 9
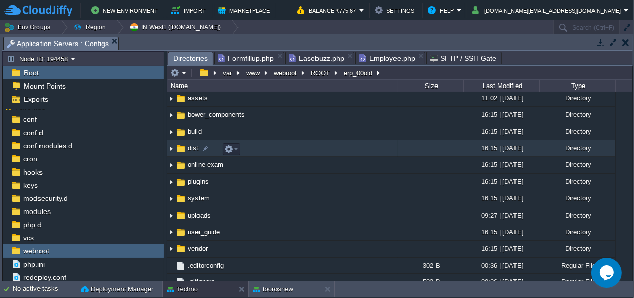
scroll to position [0, 0]
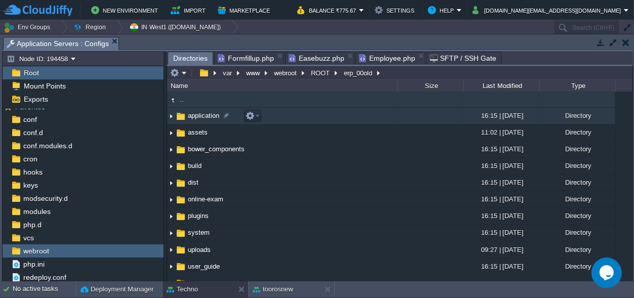
click at [202, 117] on span "application" at bounding box center [203, 115] width 34 height 9
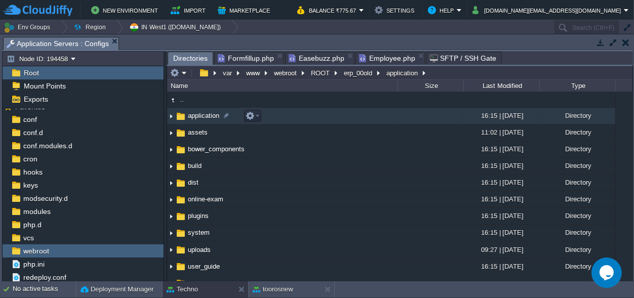
click at [202, 117] on span "application" at bounding box center [203, 115] width 34 height 9
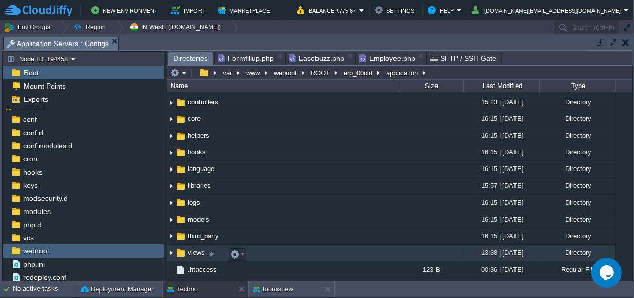
scroll to position [62, 0]
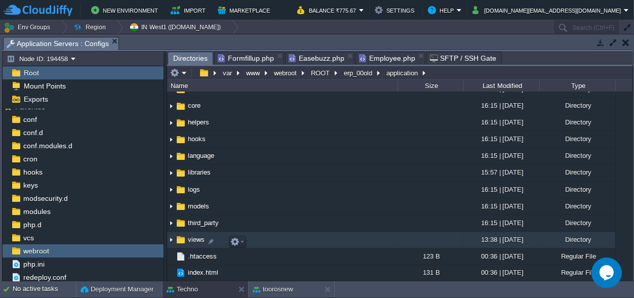
click at [193, 243] on span "views" at bounding box center [196, 240] width 20 height 9
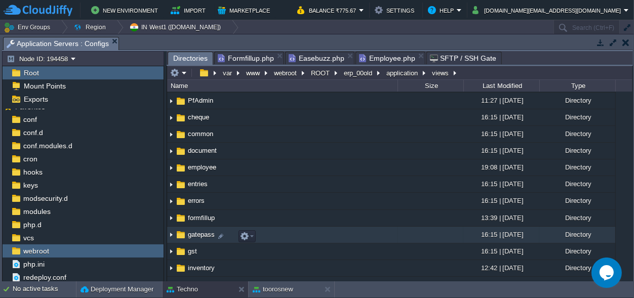
scroll to position [47, 0]
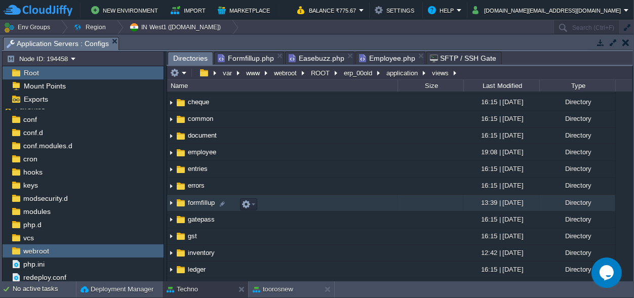
click at [198, 205] on span "formfillup" at bounding box center [201, 203] width 30 height 9
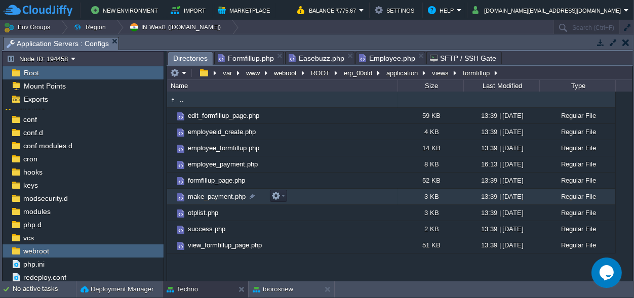
click at [215, 195] on span "make_payment.php" at bounding box center [216, 197] width 61 height 9
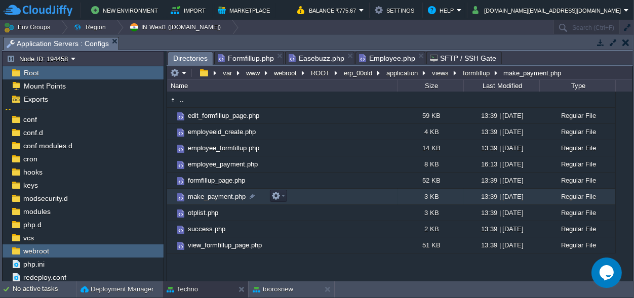
click at [215, 195] on span "make_payment.php" at bounding box center [216, 197] width 61 height 9
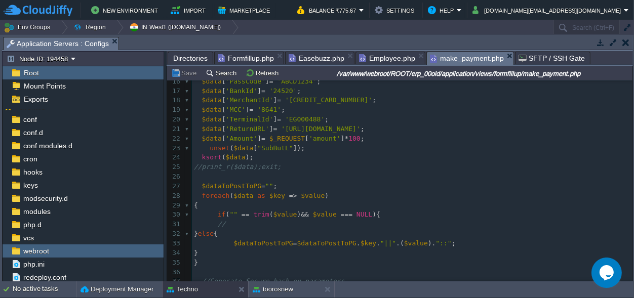
scroll to position [338, 0]
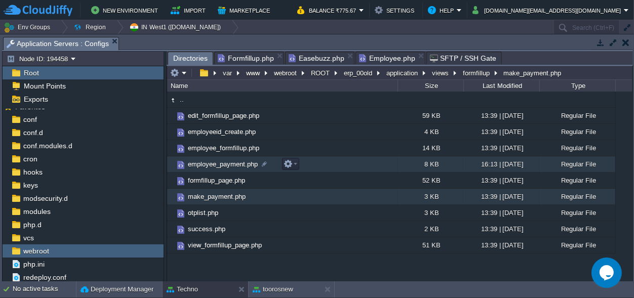
click at [226, 162] on span "employee_payment.php" at bounding box center [222, 164] width 73 height 9
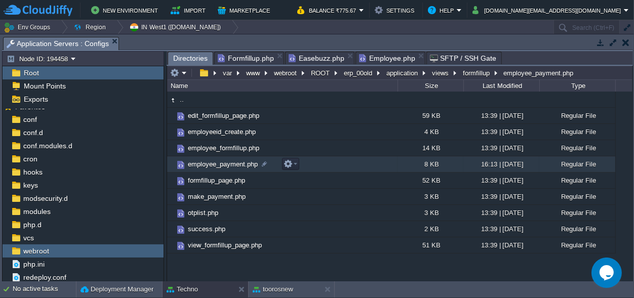
click at [226, 162] on span "employee_payment.php" at bounding box center [222, 164] width 73 height 9
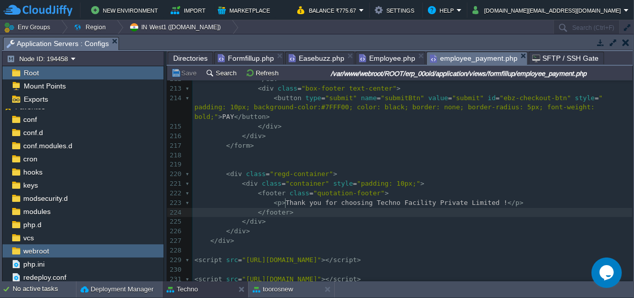
click at [401, 208] on pre "</ footer >" at bounding box center [413, 213] width 440 height 10
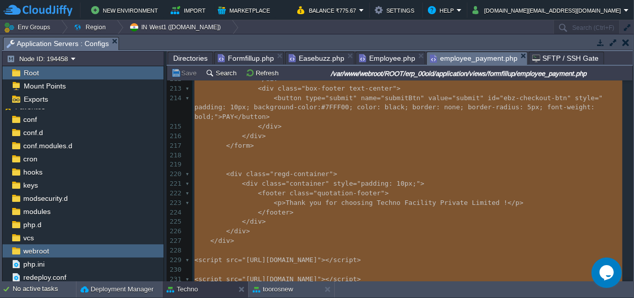
type textarea "<!DOCTYPE html> <html lang="en"> <head> <meta charset="UTF-8"> <meta name="view…"
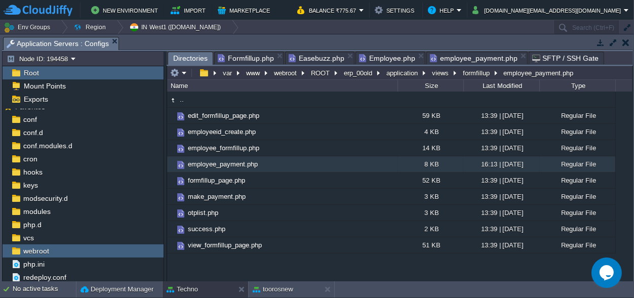
click at [192, 55] on span "Directories" at bounding box center [190, 58] width 34 height 13
click at [473, 75] on button "formfillup" at bounding box center [477, 72] width 31 height 9
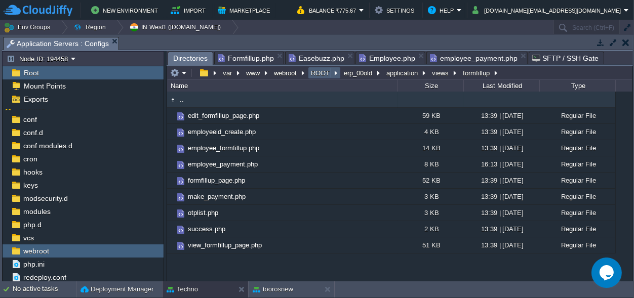
click at [314, 70] on button "ROOT" at bounding box center [321, 72] width 23 height 9
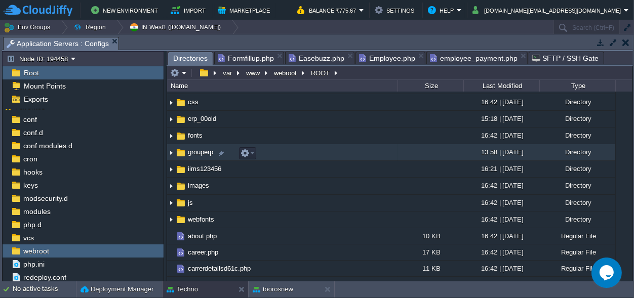
click at [198, 157] on span "grouperp" at bounding box center [200, 152] width 28 height 9
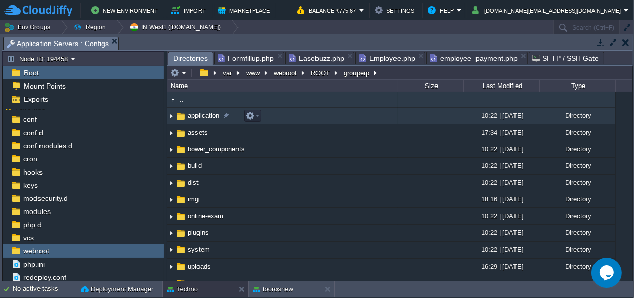
click at [206, 116] on span "application" at bounding box center [203, 115] width 34 height 9
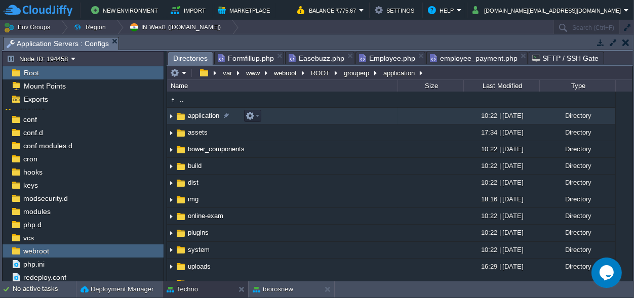
click at [206, 116] on span "application" at bounding box center [203, 115] width 34 height 9
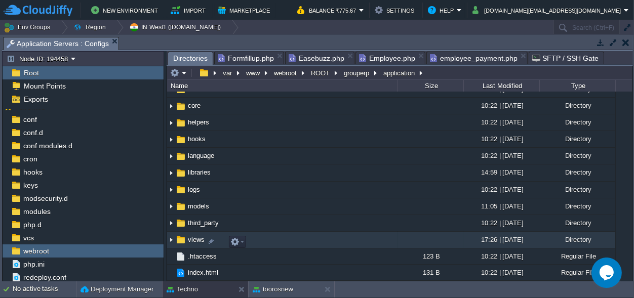
click at [194, 243] on span "views" at bounding box center [196, 240] width 20 height 9
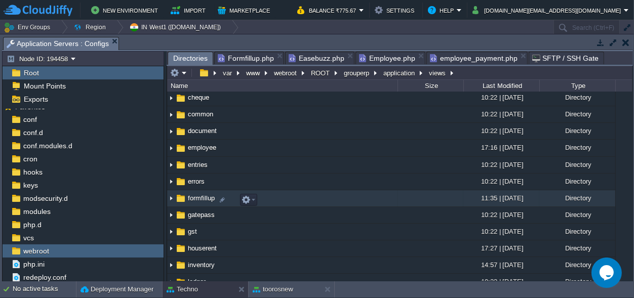
click at [199, 198] on span "formfillup" at bounding box center [201, 198] width 30 height 9
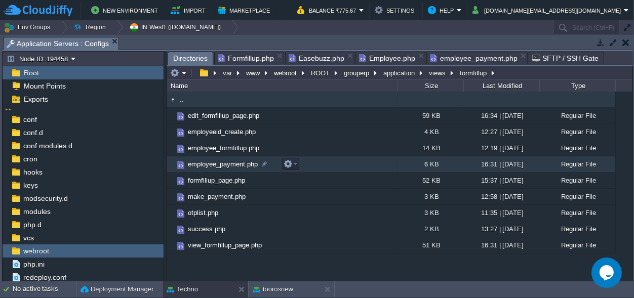
click at [222, 167] on span "employee_payment.php" at bounding box center [222, 164] width 73 height 9
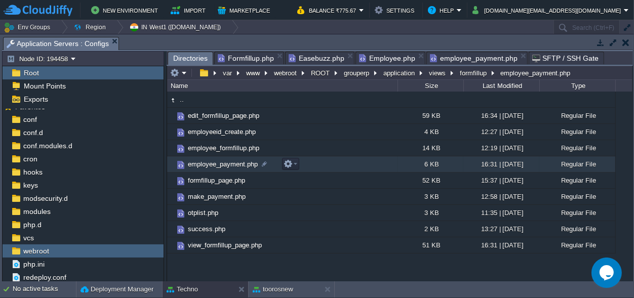
click at [222, 167] on span "employee_payment.php" at bounding box center [222, 164] width 73 height 9
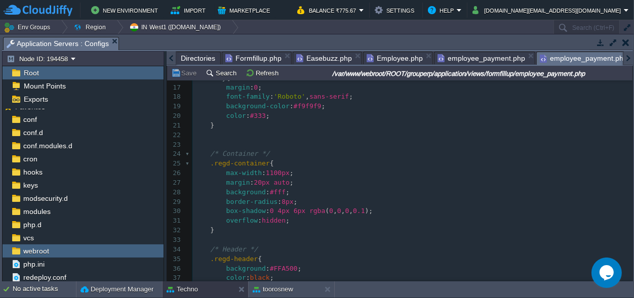
scroll to position [190, 0]
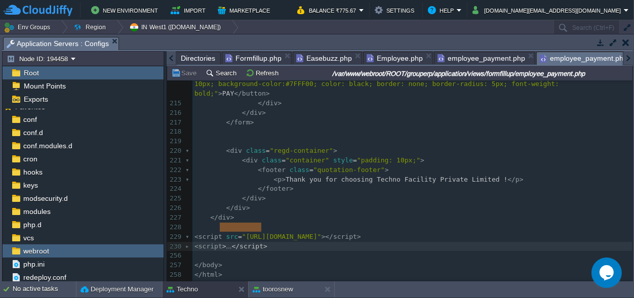
type textarea "<script> // Disable right-click document.addEventListener("contextmenu", functi…"
drag, startPoint x: 267, startPoint y: 229, endPoint x: 189, endPoint y: 225, distance: 77.6
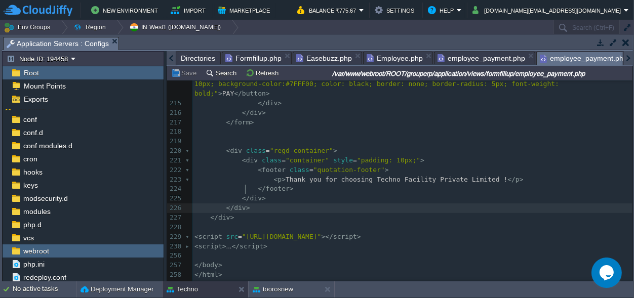
click at [295, 204] on pre "</ div >" at bounding box center [413, 209] width 440 height 10
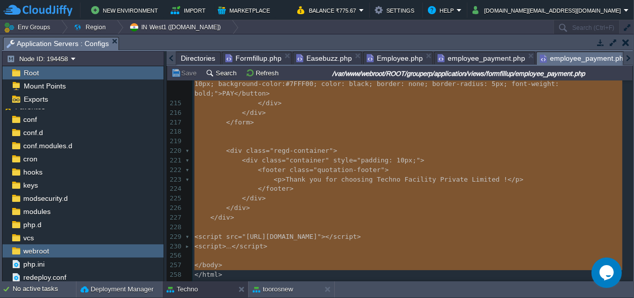
type textarea "-"
paste textarea
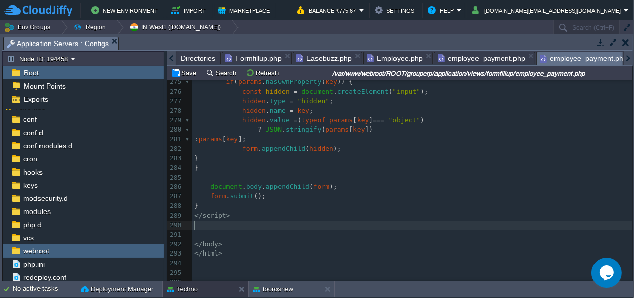
click at [199, 221] on pre "​" at bounding box center [413, 226] width 440 height 10
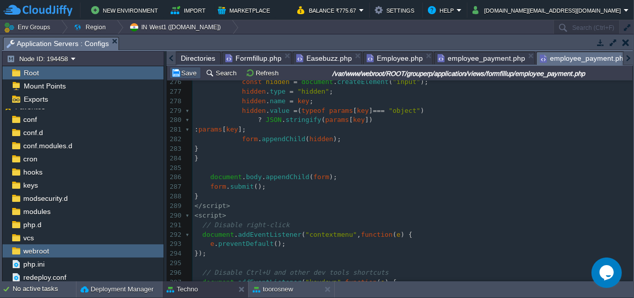
click at [190, 72] on button "Save" at bounding box center [185, 72] width 28 height 9
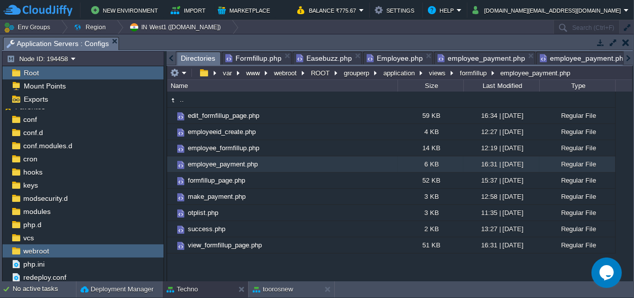
click at [192, 58] on span "Directories" at bounding box center [198, 58] width 34 height 13
click at [476, 74] on button "formfillup" at bounding box center [474, 72] width 31 height 9
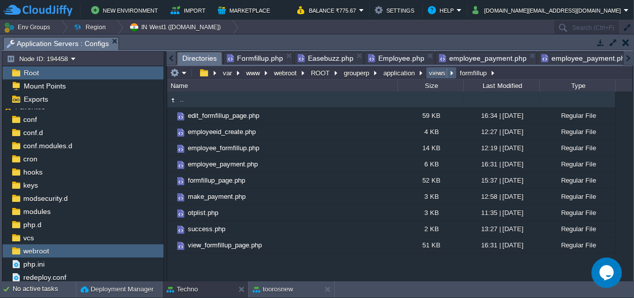
click at [442, 74] on button "views" at bounding box center [438, 72] width 21 height 9
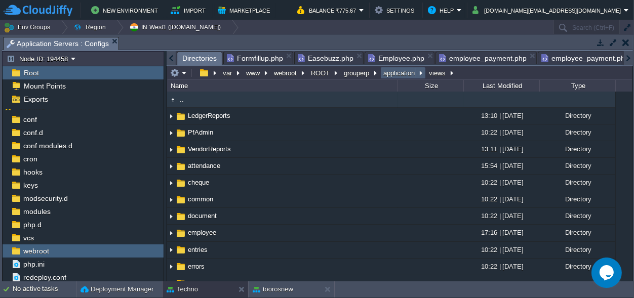
click at [414, 71] on button "application" at bounding box center [399, 72] width 35 height 9
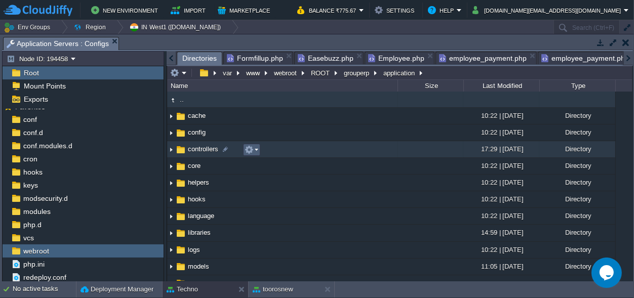
click at [256, 147] on em at bounding box center [252, 149] width 14 height 9
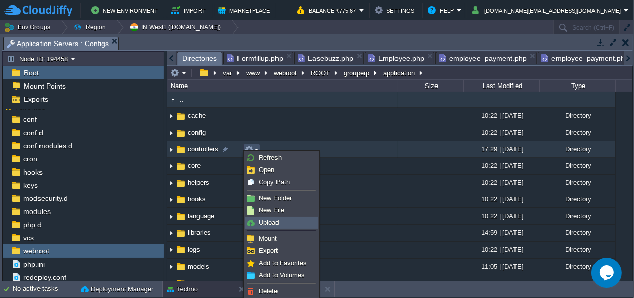
click at [280, 224] on link "Upload" at bounding box center [281, 222] width 72 height 11
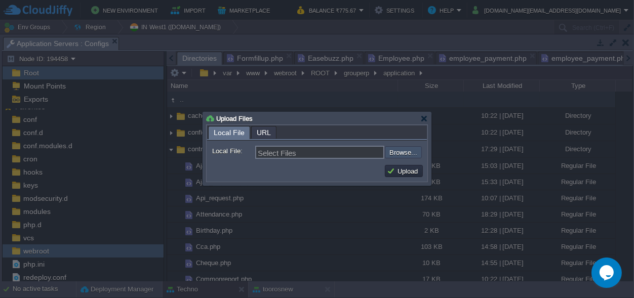
click at [401, 148] on input "file" at bounding box center [358, 152] width 128 height 12
click at [421, 119] on div "Upload Files" at bounding box center [317, 118] width 222 height 12
click at [422, 119] on div at bounding box center [425, 119] width 8 height 8
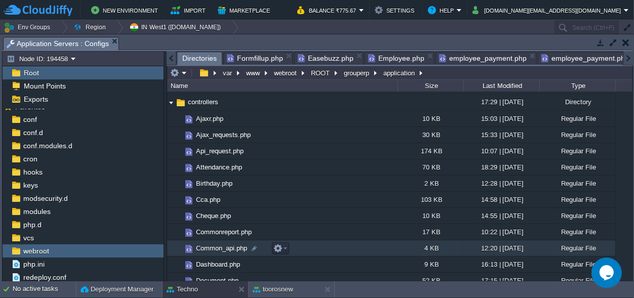
scroll to position [0, 0]
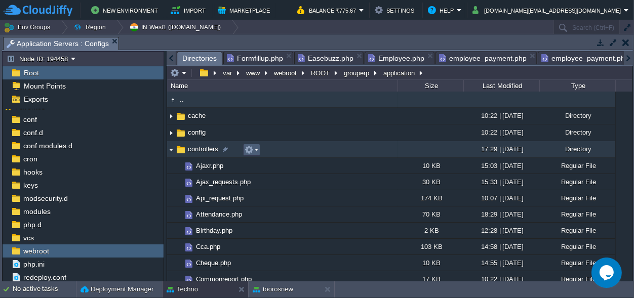
click at [259, 150] on td at bounding box center [251, 150] width 17 height 12
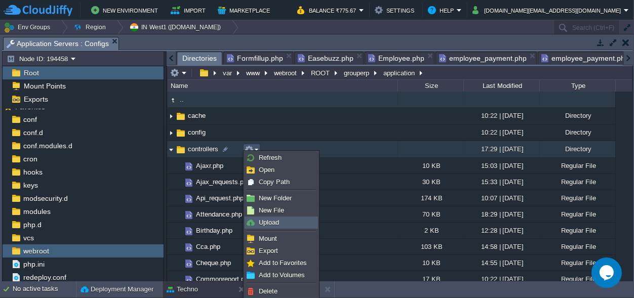
click at [278, 220] on span "Upload" at bounding box center [269, 223] width 20 height 8
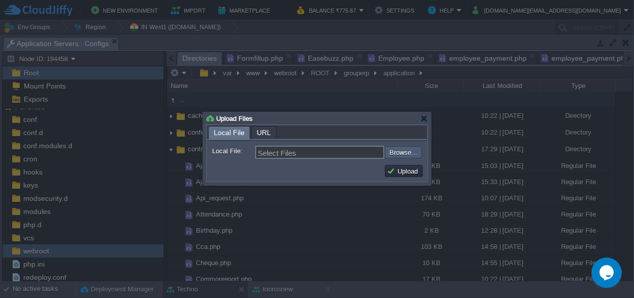
click at [413, 148] on input "file" at bounding box center [358, 152] width 128 height 12
type input "C:\fakepath\Easebuzz(1).php"
type input "Easebuzz(1).php"
click at [403, 170] on button "Upload" at bounding box center [404, 171] width 34 height 9
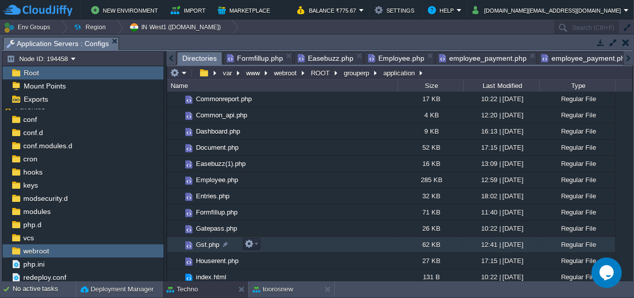
scroll to position [190, 0]
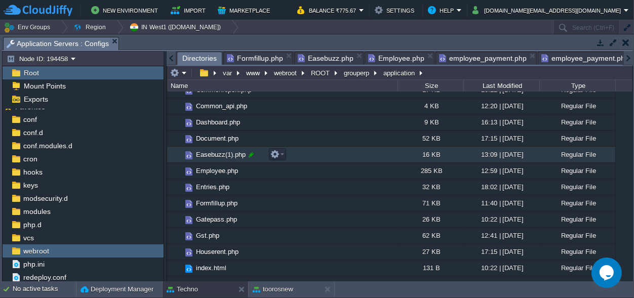
click at [252, 156] on div at bounding box center [251, 154] width 9 height 9
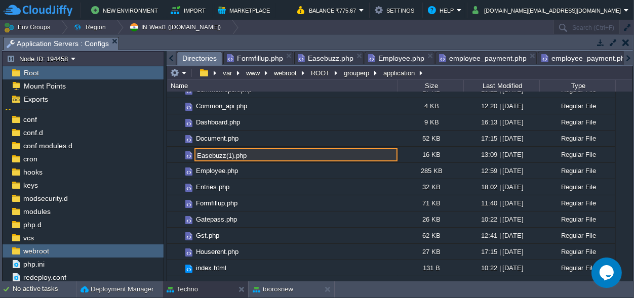
click at [232, 158] on input "Easebuzz(1).php" at bounding box center [296, 154] width 203 height 13
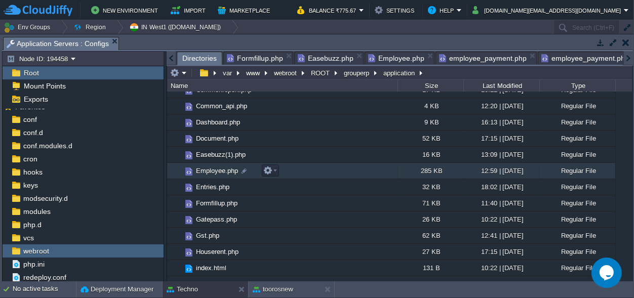
click at [244, 178] on td "Employee.php" at bounding box center [282, 171] width 231 height 16
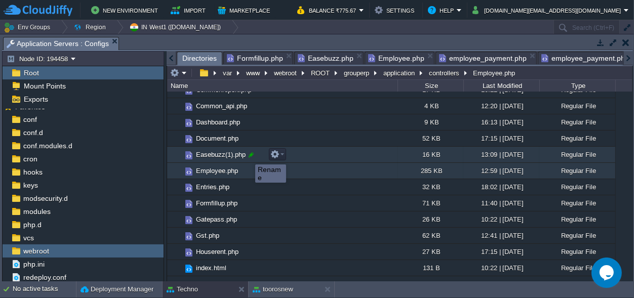
click at [248, 156] on div at bounding box center [251, 154] width 9 height 9
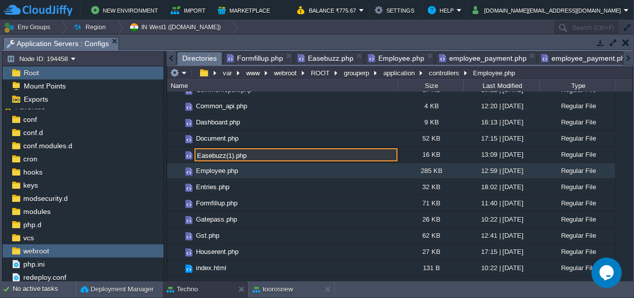
click at [232, 156] on input "Easebuzz(1).php" at bounding box center [296, 154] width 203 height 13
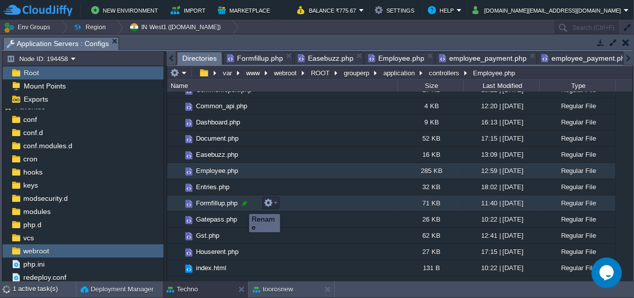
click at [243, 204] on div at bounding box center [244, 203] width 9 height 9
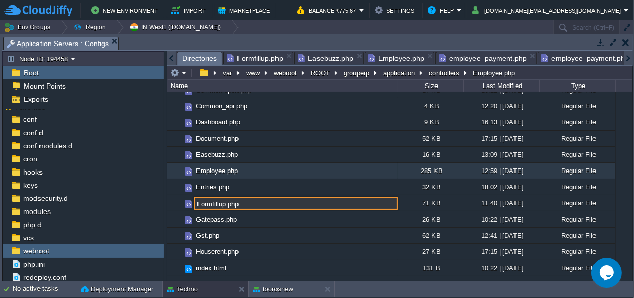
click at [226, 206] on input "Formfillup.php" at bounding box center [296, 203] width 203 height 13
type input "Formfillup_old.php"
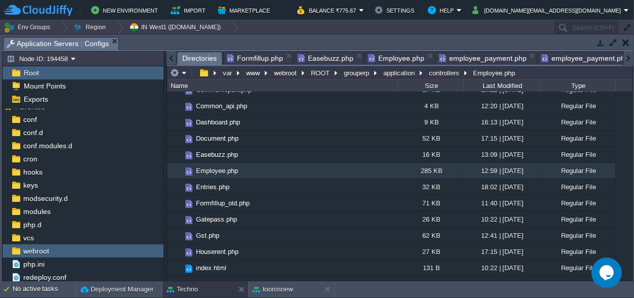
scroll to position [0, 1]
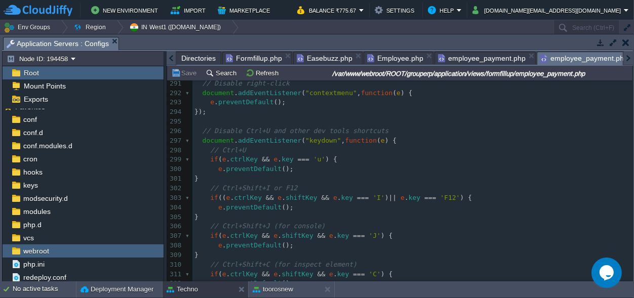
click at [577, 57] on span "employee_payment.php" at bounding box center [585, 58] width 88 height 13
click at [458, 58] on span "employee_payment.php" at bounding box center [482, 58] width 88 height 12
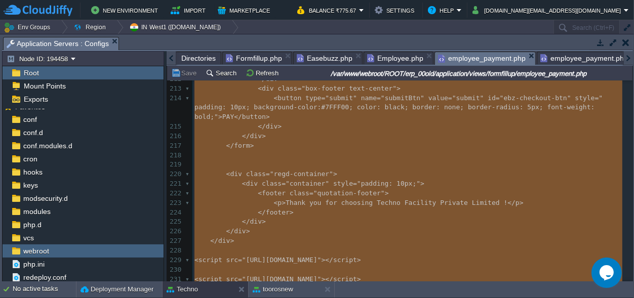
scroll to position [2052, 0]
type textarea "-"
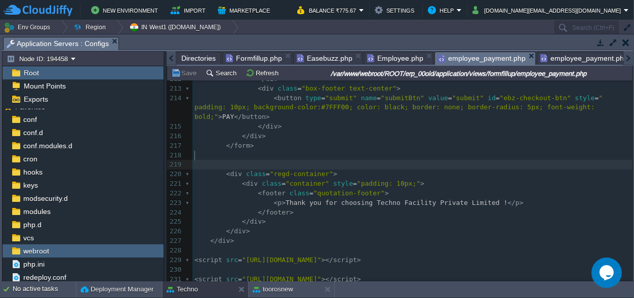
scroll to position [0, 0]
click at [386, 57] on span "Employee.php" at bounding box center [395, 58] width 56 height 12
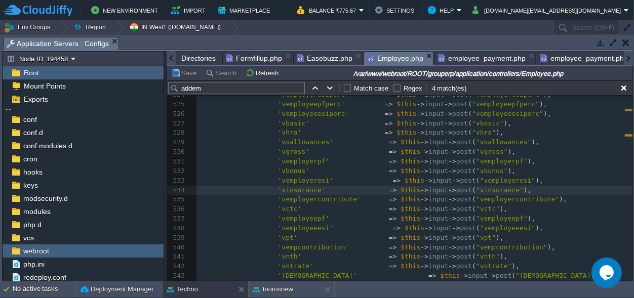
scroll to position [2793, 0]
click at [560, 59] on span "employee_payment.php" at bounding box center [585, 58] width 88 height 12
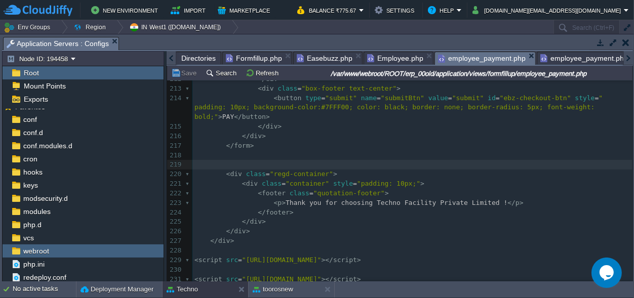
scroll to position [2052, 0]
click at [480, 61] on span "employee_payment.php" at bounding box center [482, 58] width 88 height 13
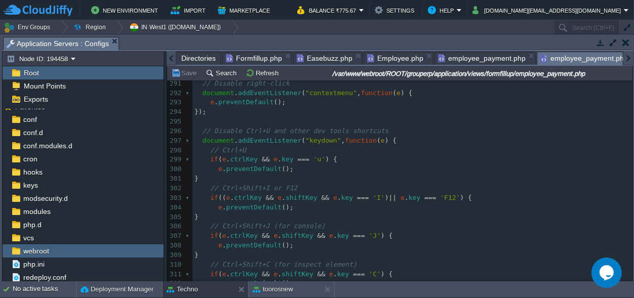
scroll to position [2793, 0]
click at [553, 59] on span "employee_payment.php" at bounding box center [585, 58] width 88 height 13
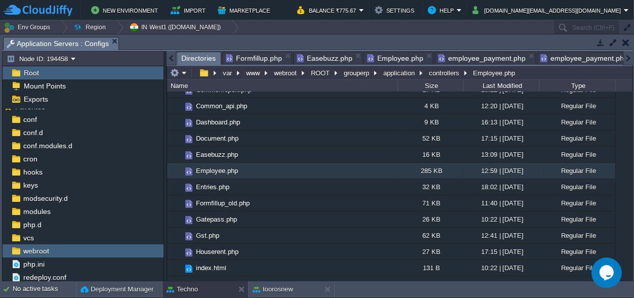
click at [196, 60] on span "Directories" at bounding box center [198, 58] width 34 height 13
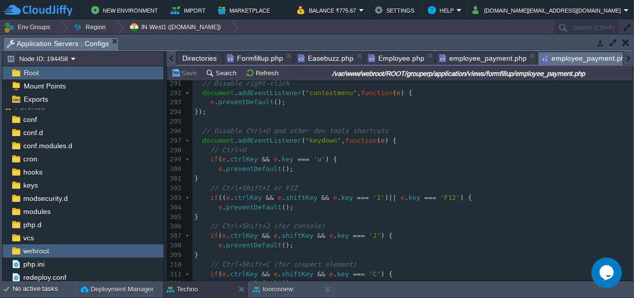
scroll to position [0, 1]
click at [572, 59] on span "employee_payment.php" at bounding box center [585, 58] width 88 height 13
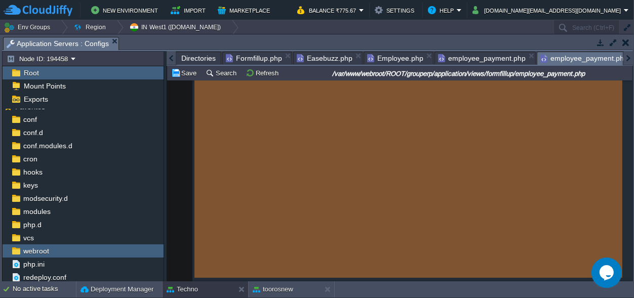
scroll to position [2, 0]
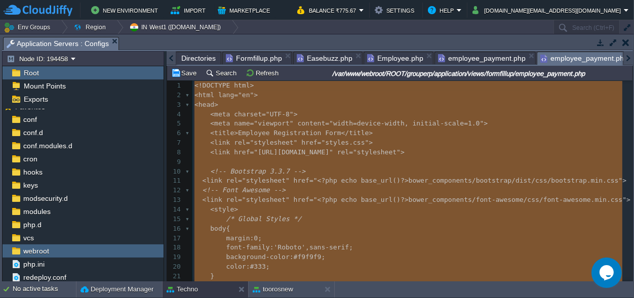
type textarea "<!DOCTYPE html> <html lang="en"> <head> <meta charset="UTF-8"> <meta name="view…"
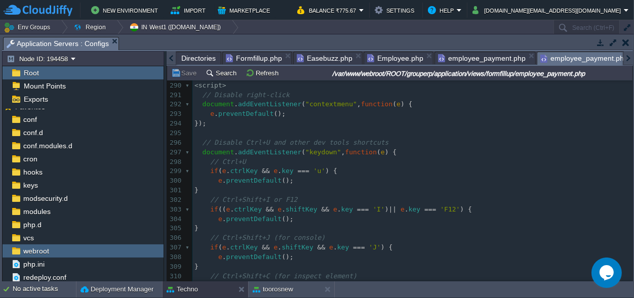
click at [190, 57] on span "Directories" at bounding box center [198, 58] width 34 height 12
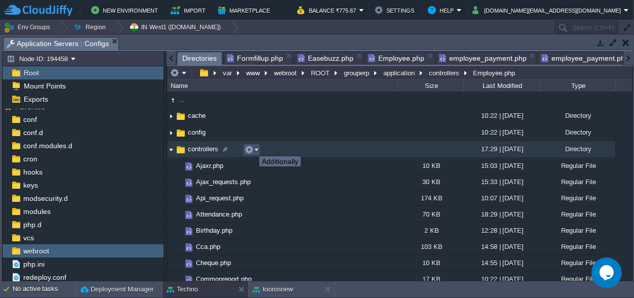
click at [252, 147] on button "button" at bounding box center [249, 149] width 9 height 9
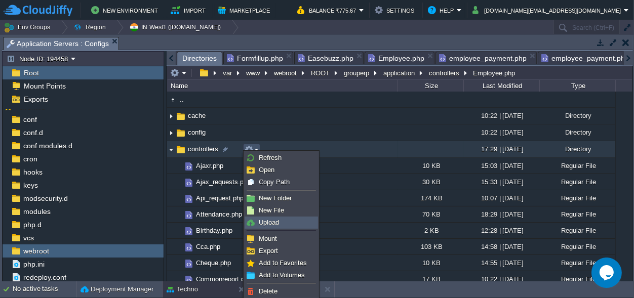
click at [267, 221] on span "Upload" at bounding box center [269, 223] width 20 height 8
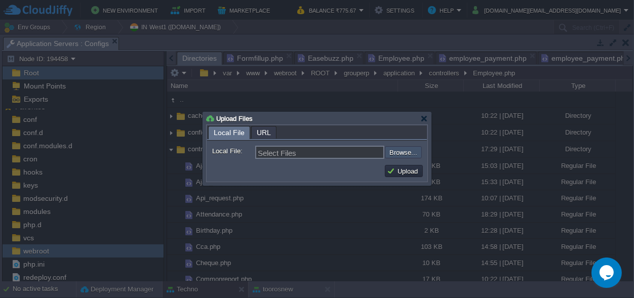
click at [407, 155] on input "file" at bounding box center [358, 152] width 128 height 12
type input "C:\fakepath\Formfillup.php"
type input "Formfillup.php"
click at [409, 170] on button "Upload" at bounding box center [404, 171] width 34 height 9
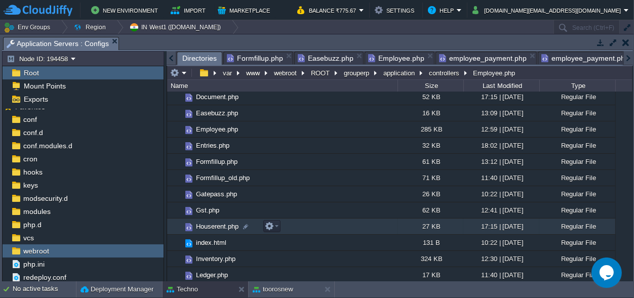
scroll to position [237, 0]
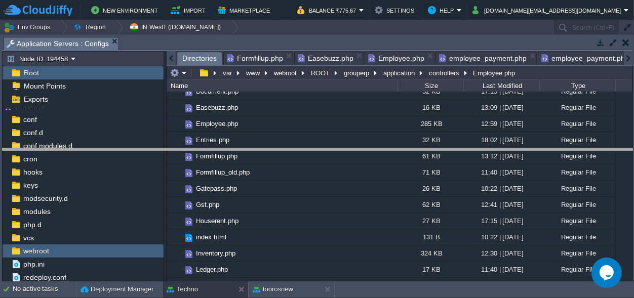
drag, startPoint x: 385, startPoint y: 41, endPoint x: 363, endPoint y: 164, distance: 124.5
click at [364, 163] on body "New Environment Import Marketplace Bonus ₹0.00 Upgrade Account Balance ₹775.67 …" at bounding box center [317, 149] width 634 height 298
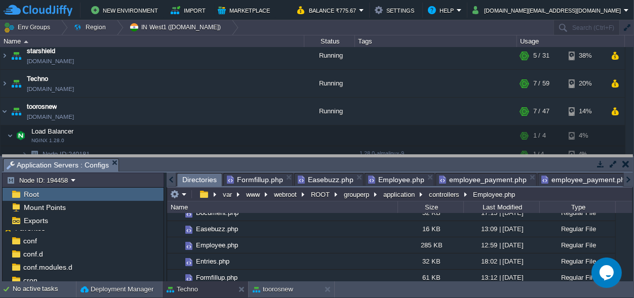
drag, startPoint x: 275, startPoint y: 165, endPoint x: 279, endPoint y: -40, distance: 204.8
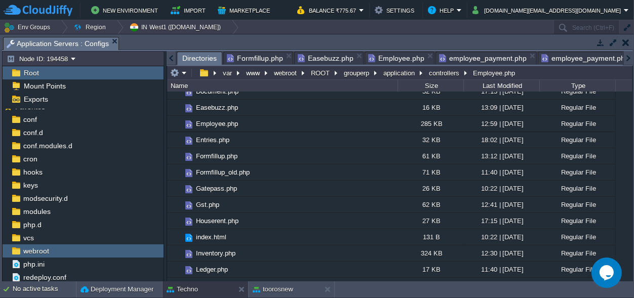
click at [191, 59] on span "Directories" at bounding box center [199, 58] width 34 height 13
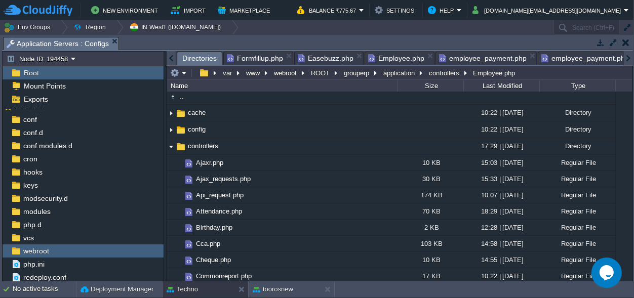
scroll to position [0, 0]
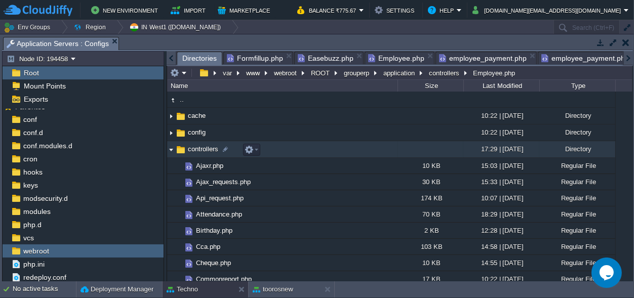
click at [169, 149] on img at bounding box center [171, 150] width 8 height 16
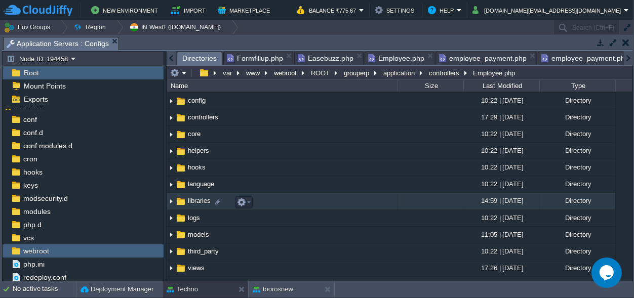
scroll to position [47, 0]
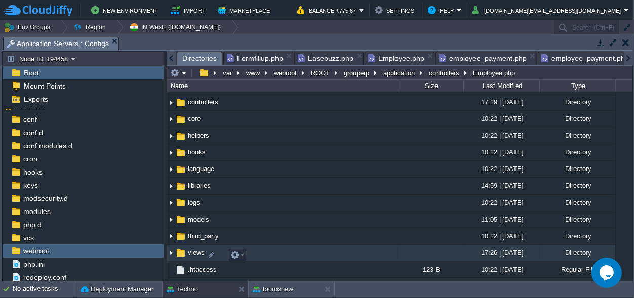
click at [173, 258] on img at bounding box center [171, 254] width 8 height 16
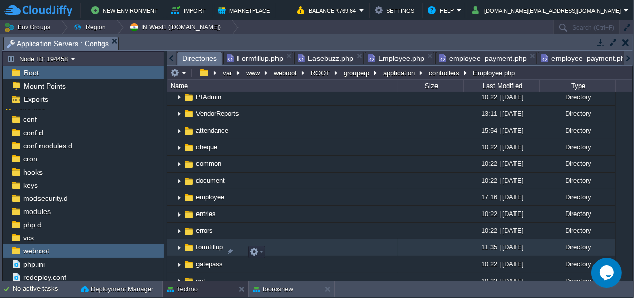
scroll to position [284, 0]
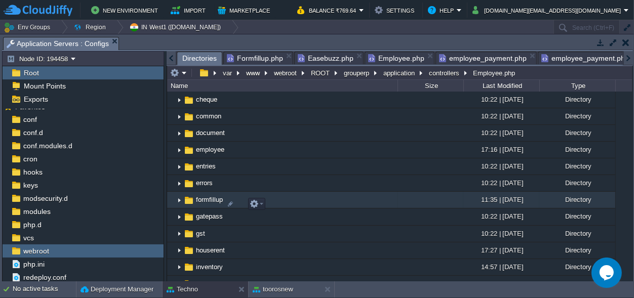
click at [184, 203] on img at bounding box center [188, 200] width 11 height 11
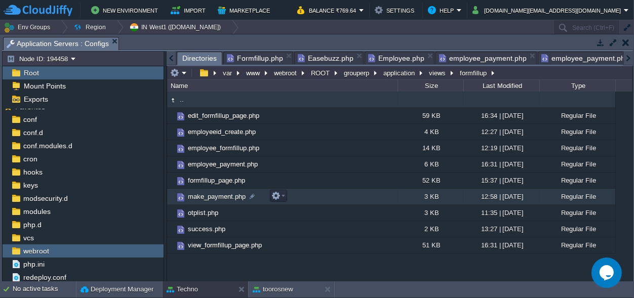
scroll to position [0, 0]
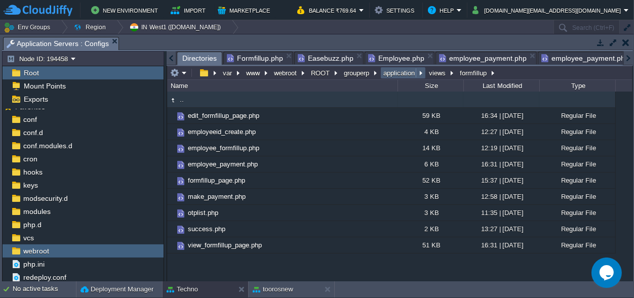
click at [424, 70] on em "application" at bounding box center [403, 72] width 43 height 9
click at [430, 70] on button "views" at bounding box center [438, 72] width 21 height 9
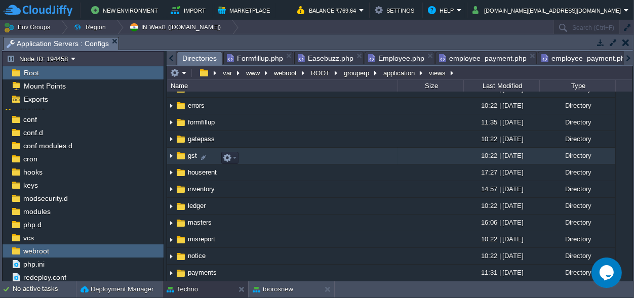
scroll to position [133, 0]
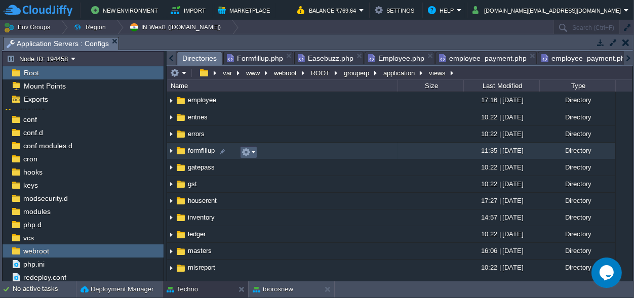
click at [250, 150] on button "button" at bounding box center [246, 152] width 9 height 9
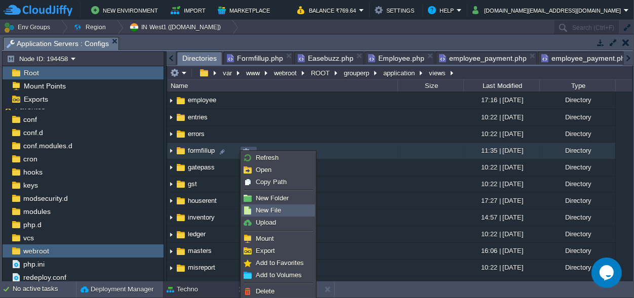
click at [268, 208] on span "New File" at bounding box center [268, 211] width 25 height 8
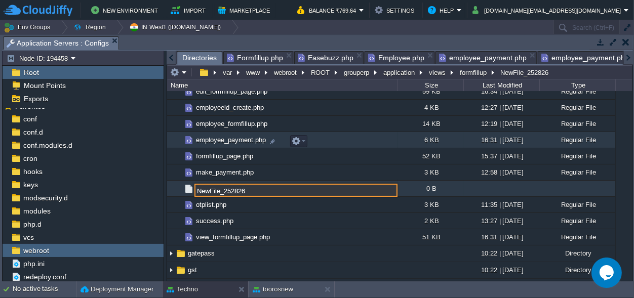
scroll to position [204, 0]
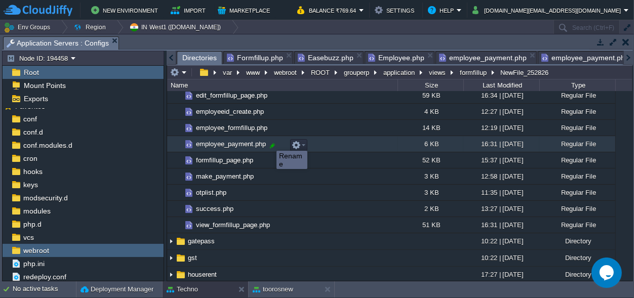
click at [271, 146] on div at bounding box center [272, 145] width 9 height 9
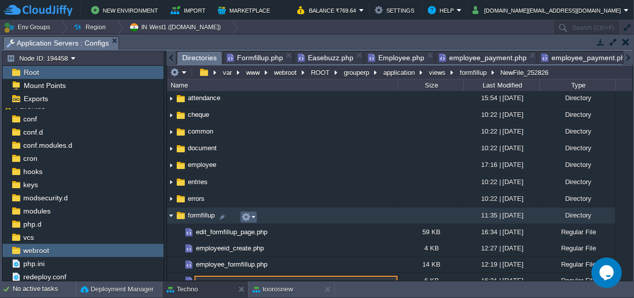
scroll to position [109, 0]
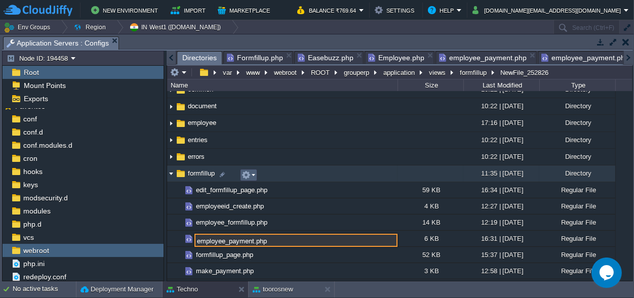
click at [243, 172] on button "button" at bounding box center [246, 175] width 9 height 9
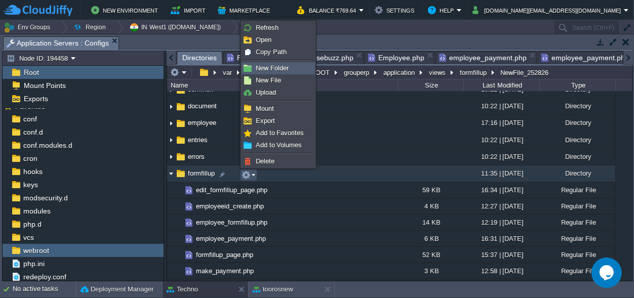
click at [270, 70] on span "New Folder" at bounding box center [272, 68] width 33 height 8
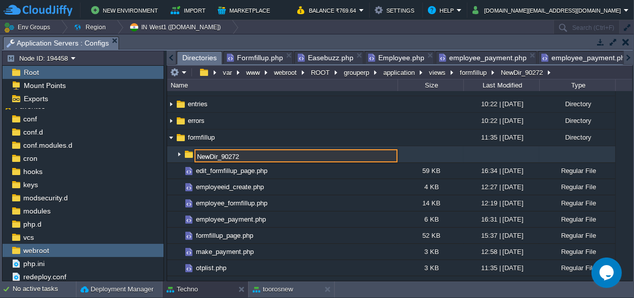
scroll to position [107, 0]
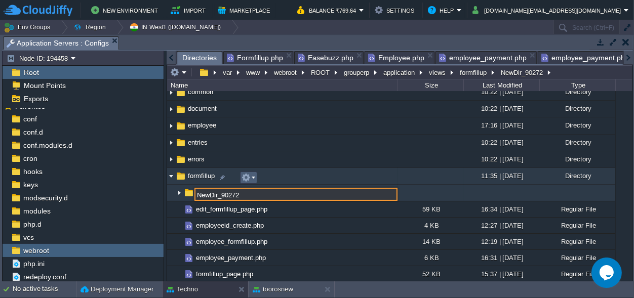
click at [246, 175] on button "button" at bounding box center [246, 177] width 9 height 9
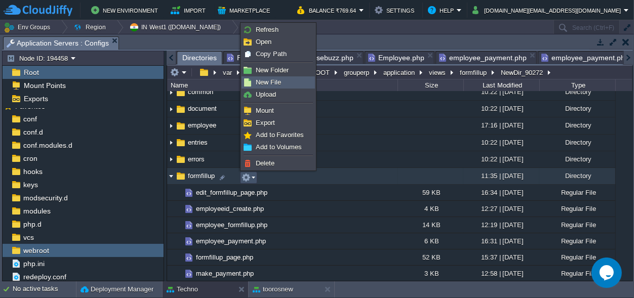
click at [271, 83] on span "New File" at bounding box center [268, 83] width 25 height 8
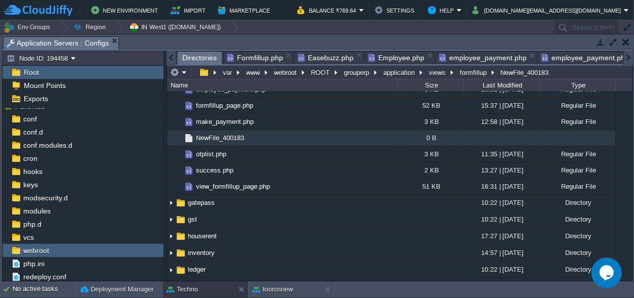
scroll to position [299, 0]
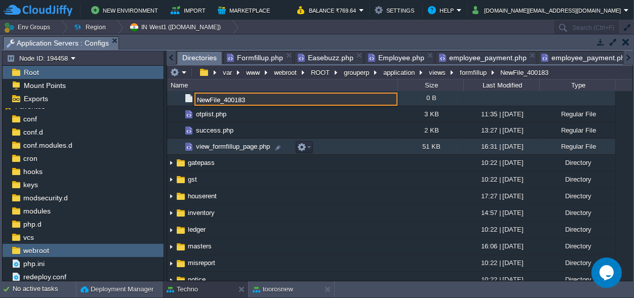
paste input "employee_payment.php"
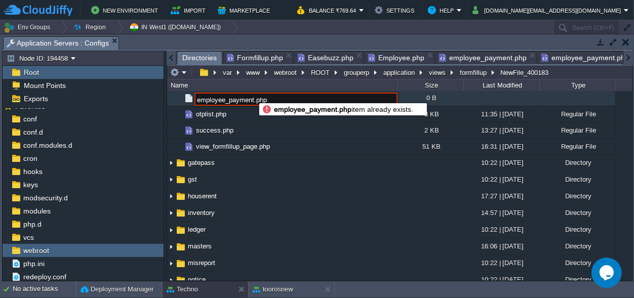
click at [253, 97] on input "employee_payment.php" at bounding box center [296, 99] width 203 height 13
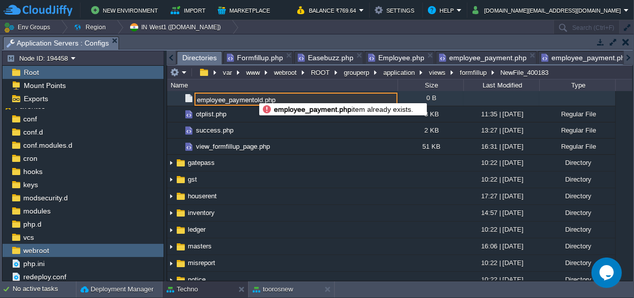
click at [253, 98] on input "employee_paymentold.php" at bounding box center [296, 99] width 203 height 13
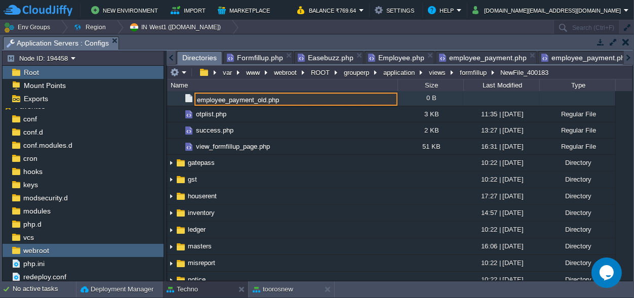
click at [315, 97] on input "employee_payment_old.php" at bounding box center [296, 99] width 203 height 13
type input "employee_payment_old.php"
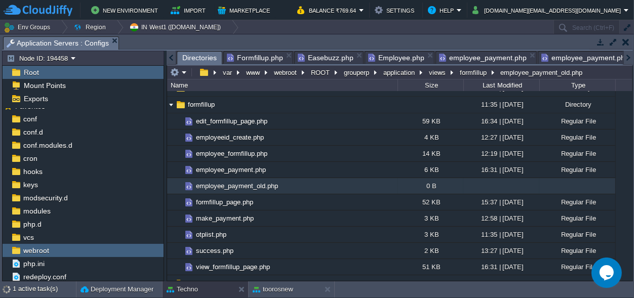
click at [257, 188] on span "employee_payment_old.php" at bounding box center [237, 186] width 85 height 9
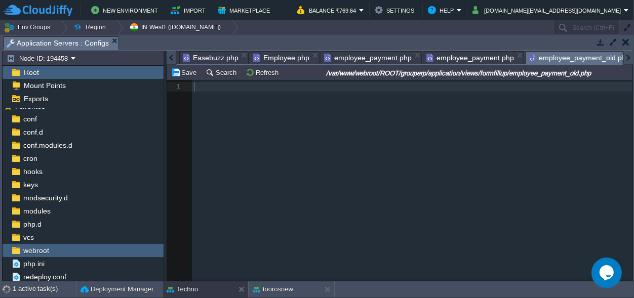
scroll to position [4, 0]
click at [209, 92] on div "1 1 ​" at bounding box center [416, 87] width 449 height 14
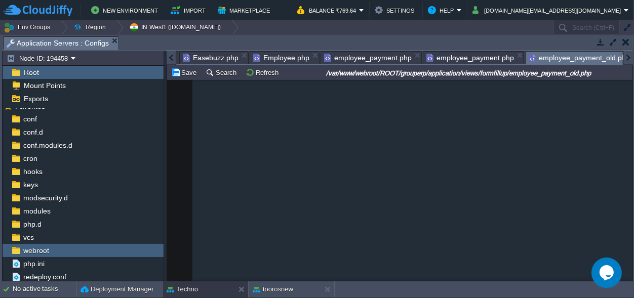
scroll to position [2307, 0]
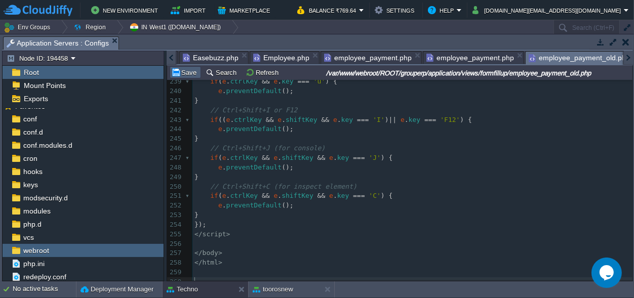
click at [187, 76] on button "Save" at bounding box center [185, 72] width 28 height 9
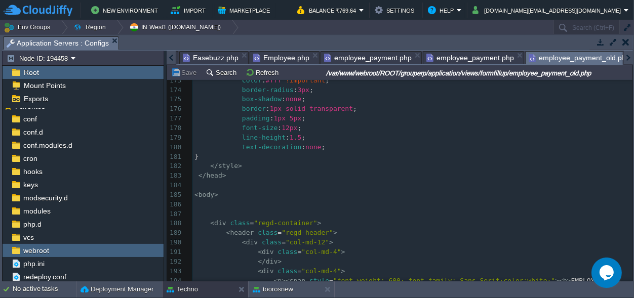
scroll to position [1643, 0]
